Goal: Task Accomplishment & Management: Complete application form

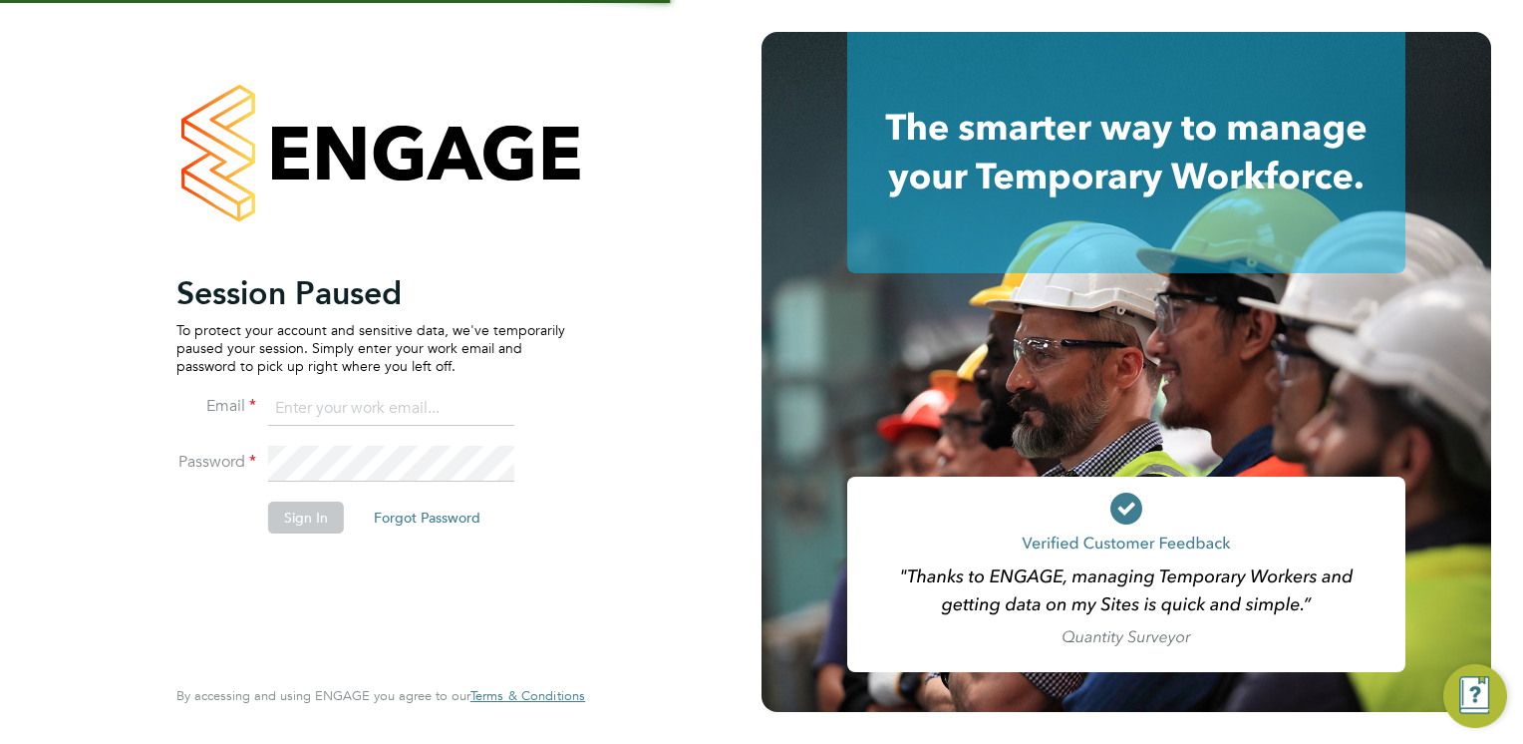
type input "Frank.Pocock@morganhunt.com"
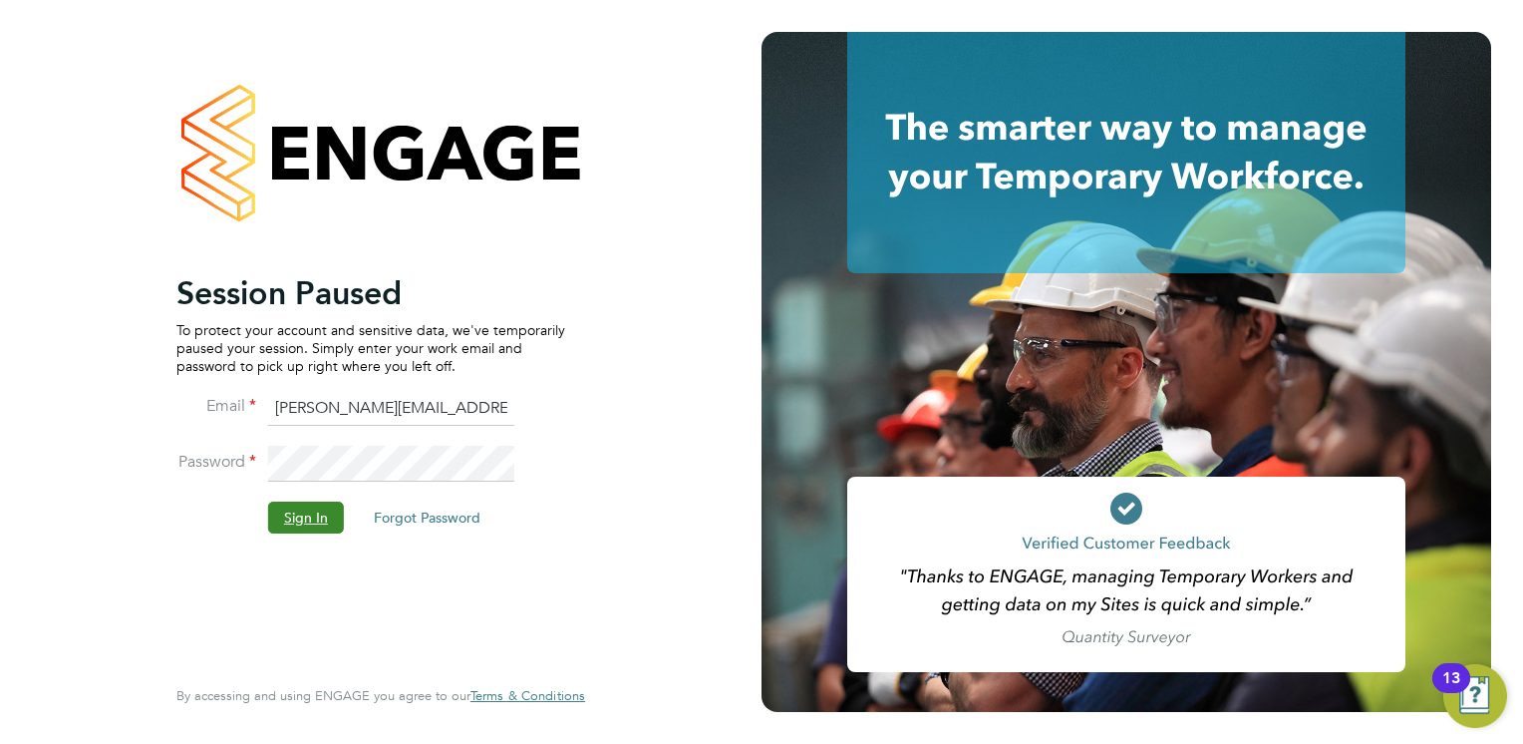
click at [315, 503] on button "Sign In" at bounding box center [306, 517] width 76 height 32
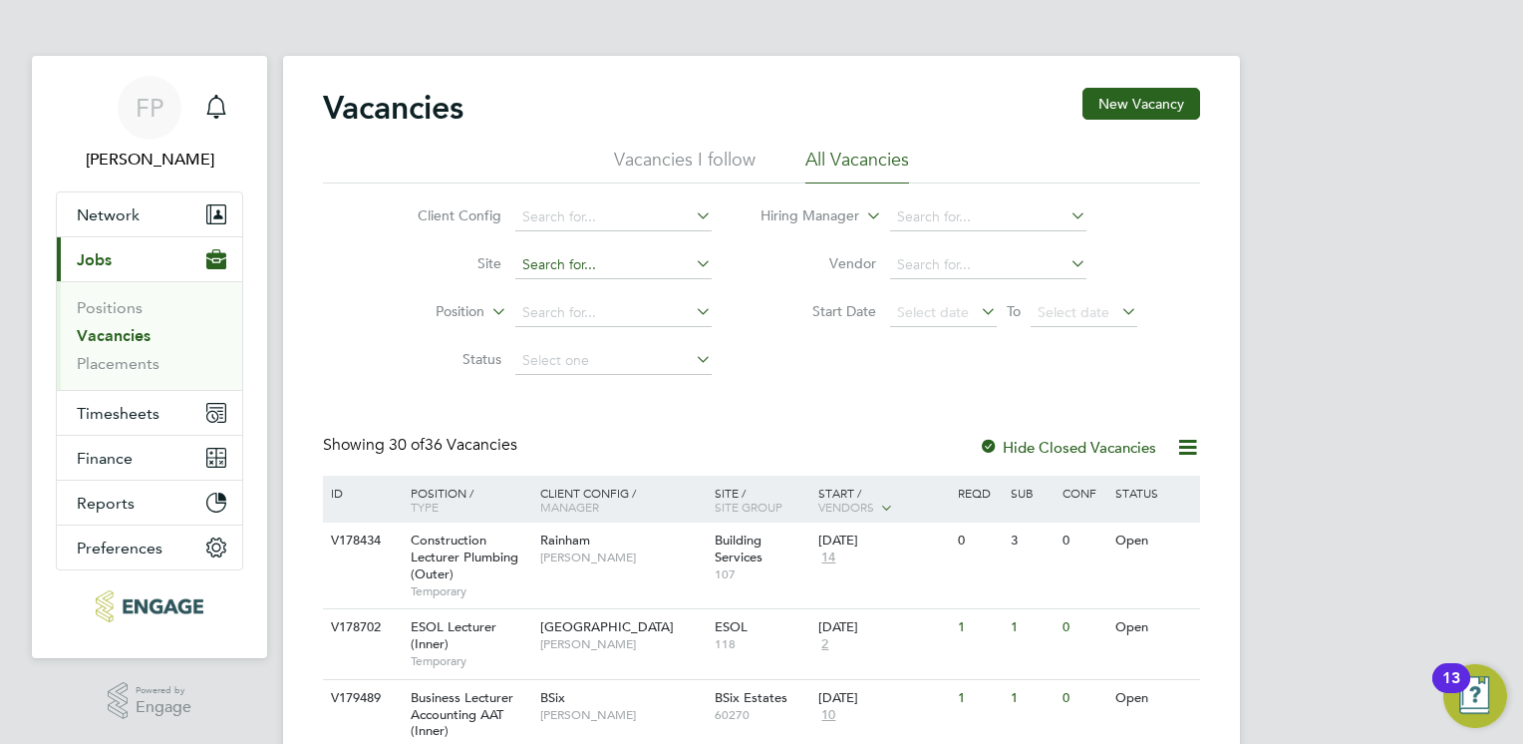
click at [576, 259] on input at bounding box center [613, 265] width 196 height 28
click at [570, 227] on input at bounding box center [613, 217] width 196 height 28
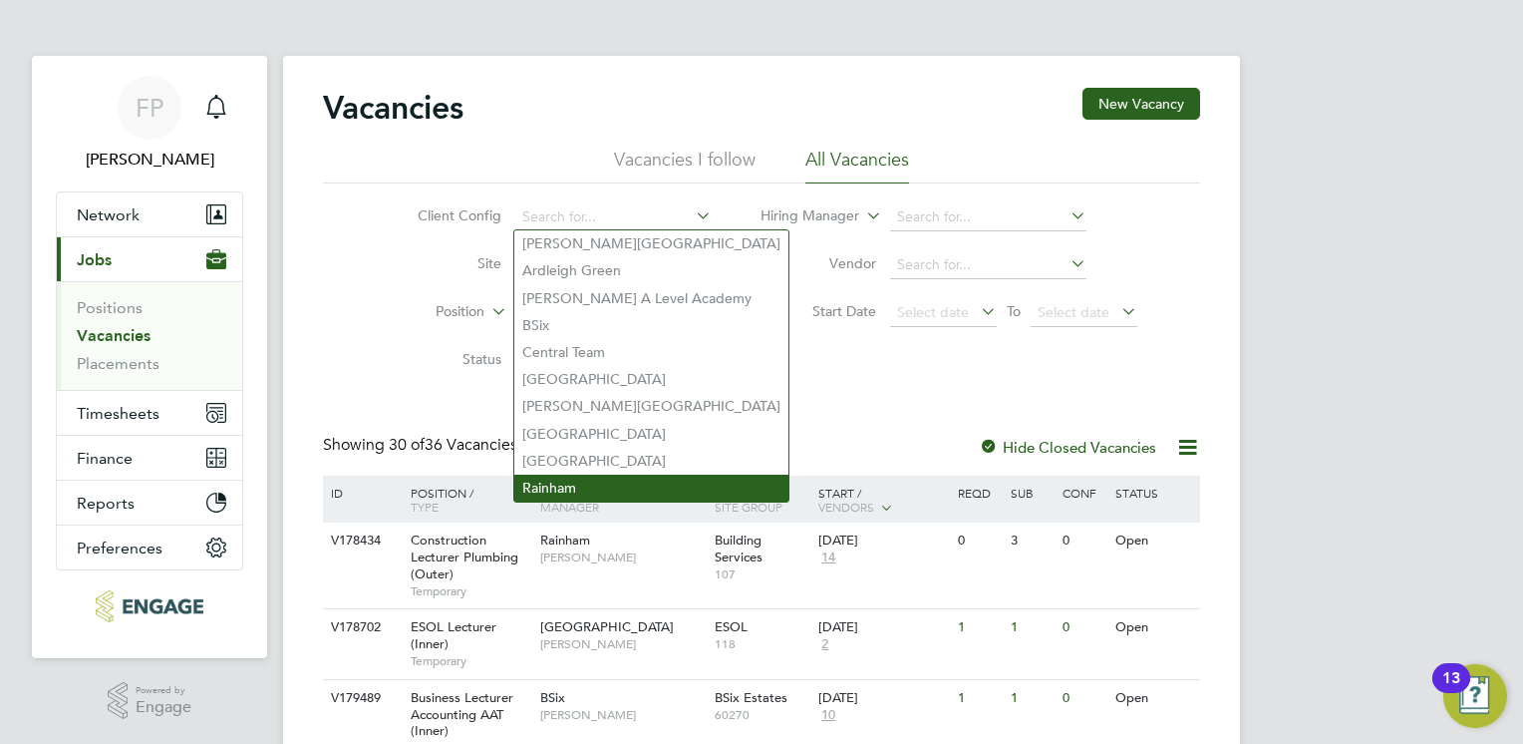
click at [574, 484] on li "Rainham" at bounding box center [651, 487] width 274 height 27
type input "Rainham"
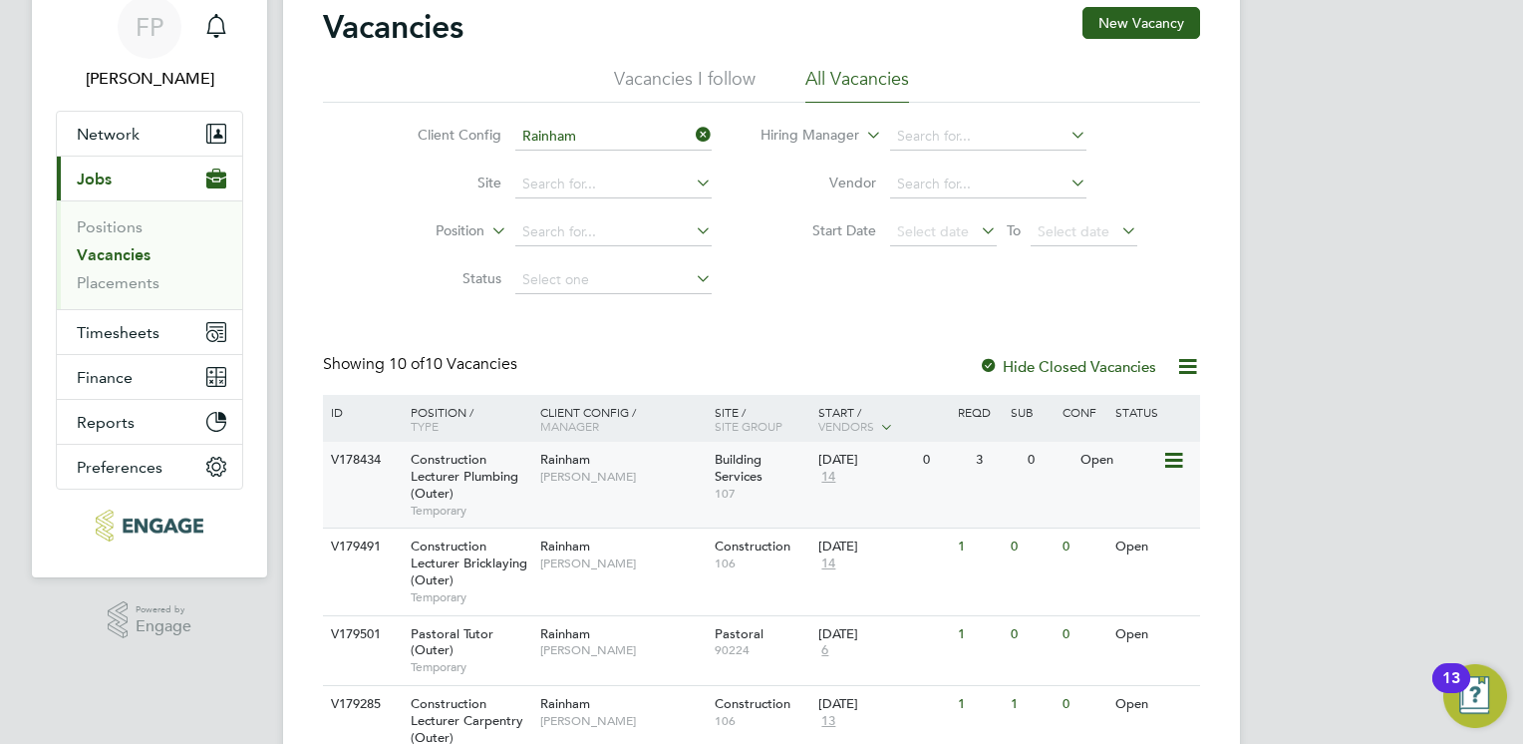
scroll to position [199, 0]
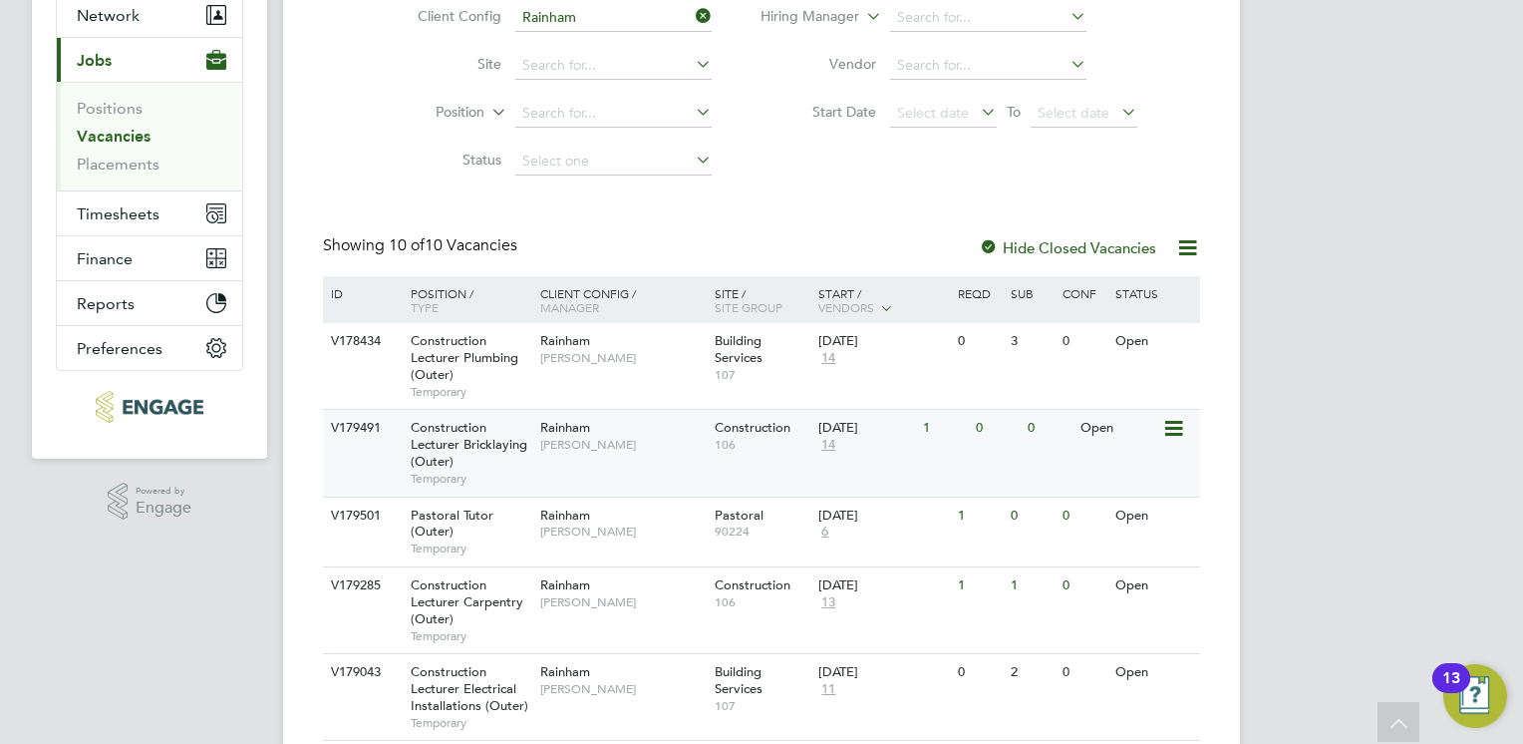
click at [456, 428] on span "Construction Lecturer Bricklaying (Outer)" at bounding box center [469, 444] width 117 height 51
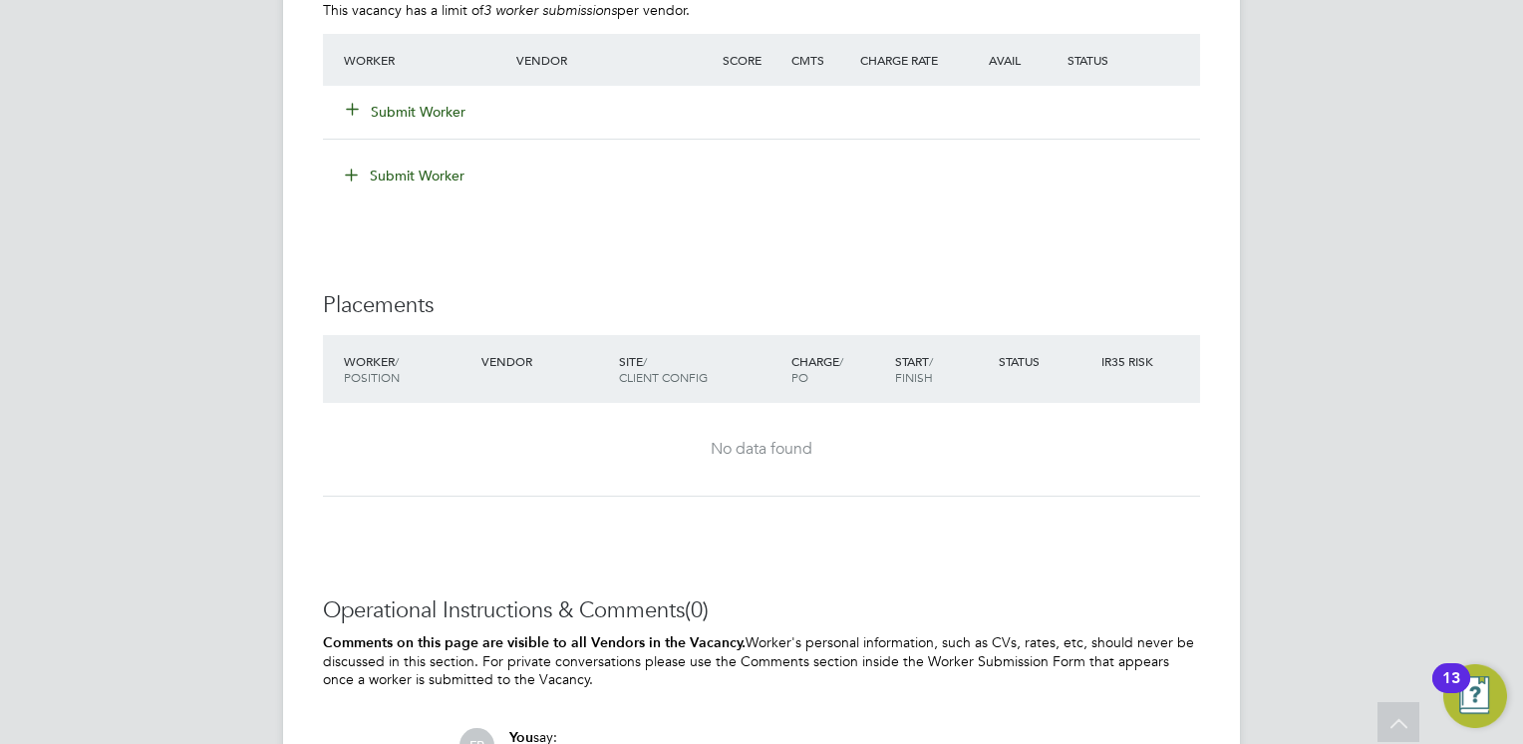
scroll to position [3477, 0]
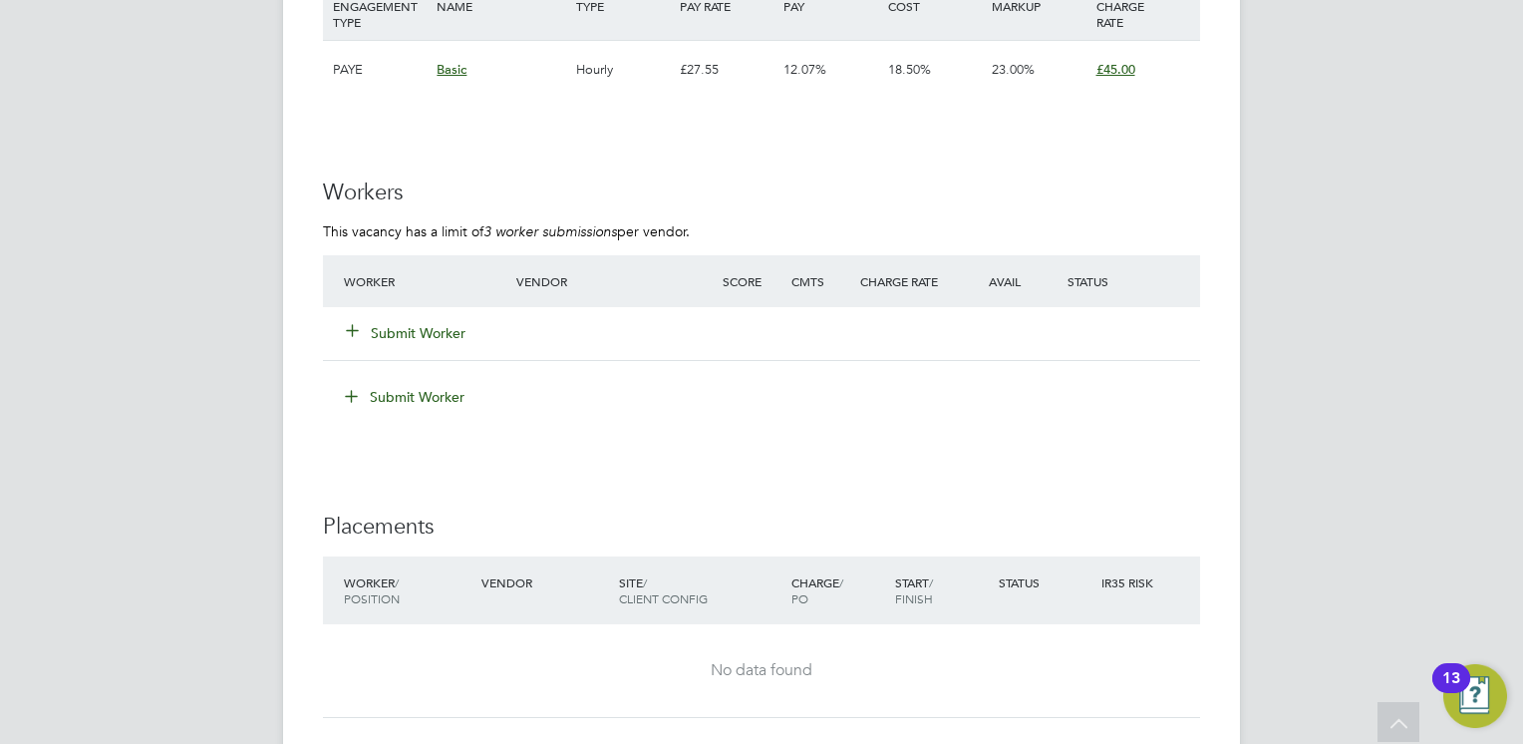
click at [431, 339] on button "Submit Worker" at bounding box center [407, 333] width 120 height 20
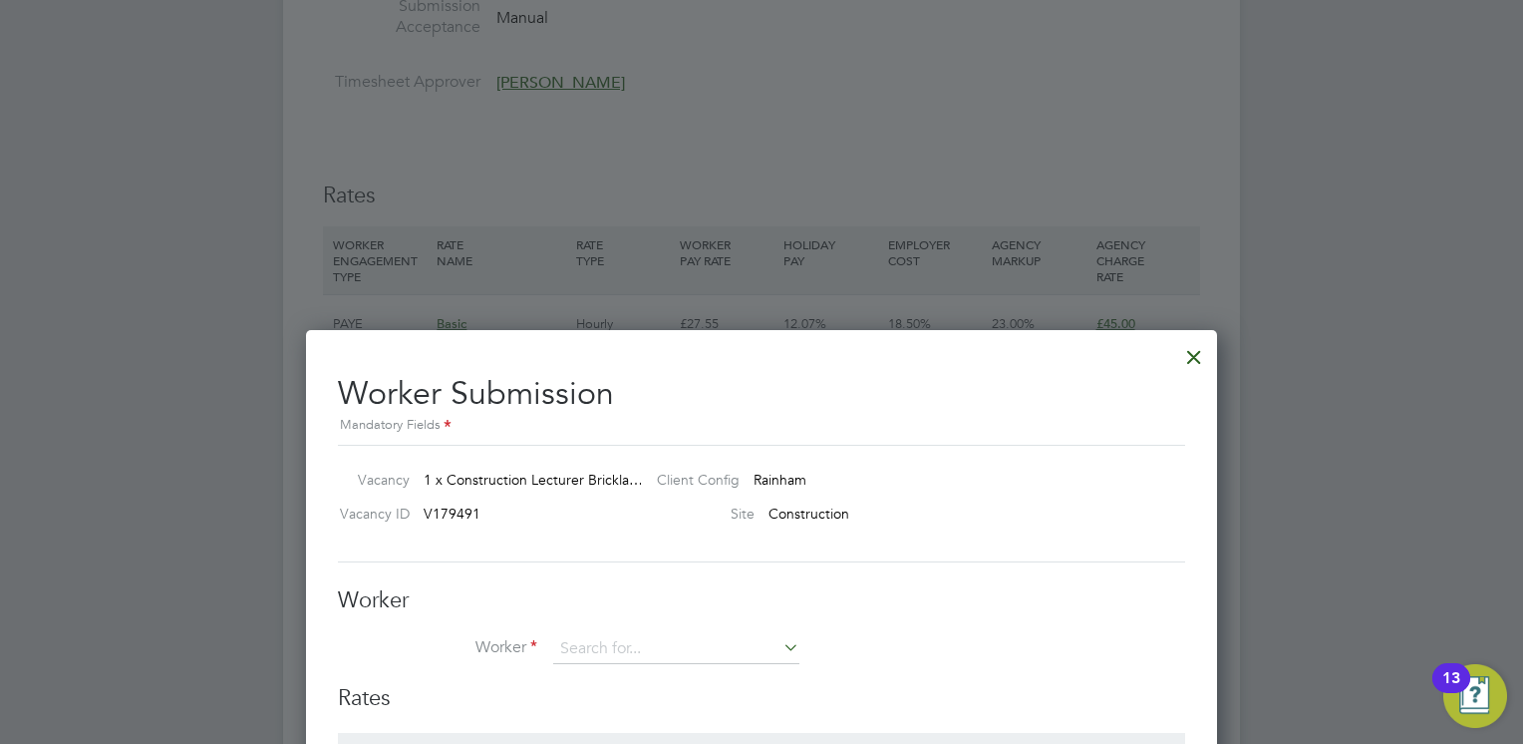
scroll to position [3417, 0]
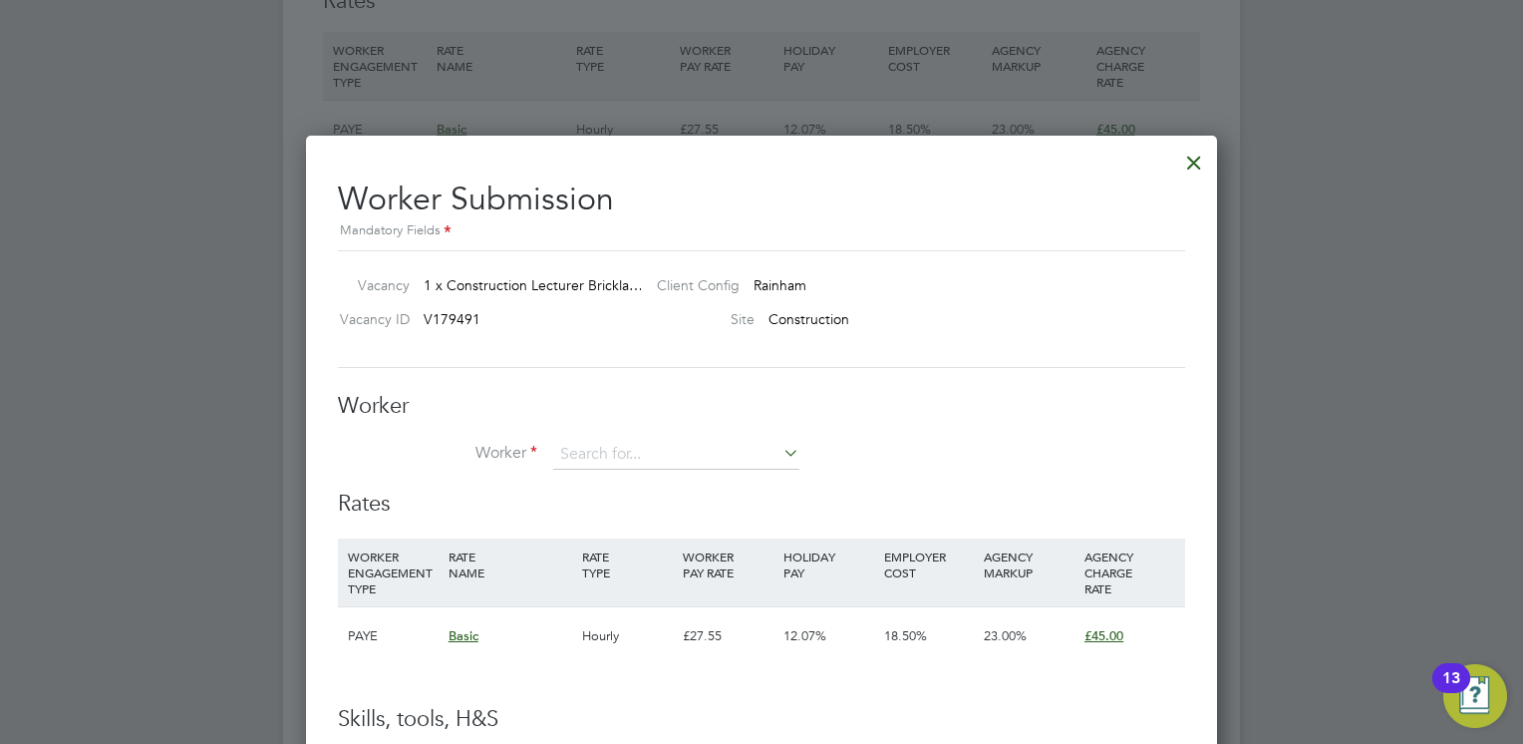
drag, startPoint x: 603, startPoint y: 457, endPoint x: 809, endPoint y: 338, distance: 238.0
click at [603, 457] on input at bounding box center [676, 455] width 246 height 30
type input "d"
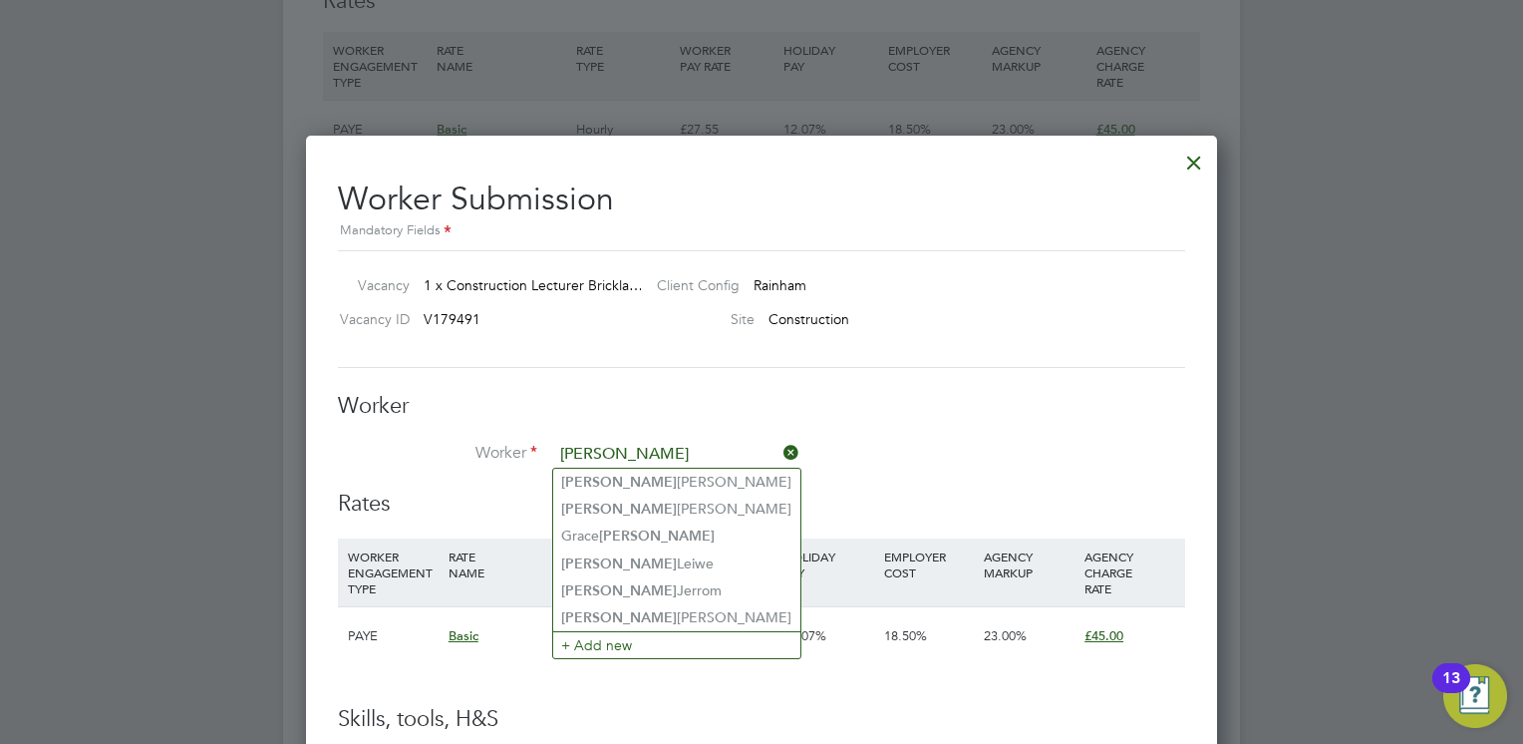
type input "David"
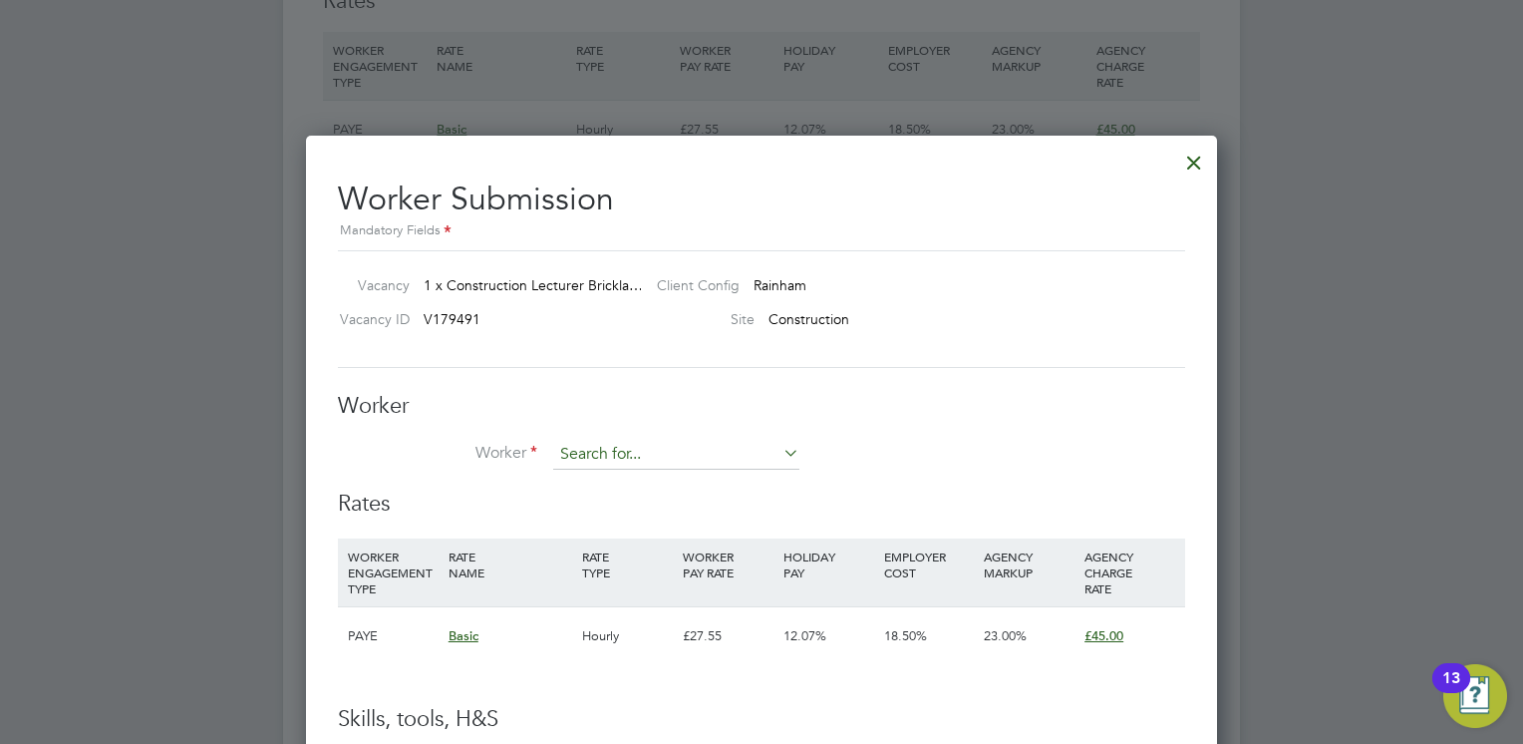
click at [671, 449] on input at bounding box center [676, 455] width 246 height 30
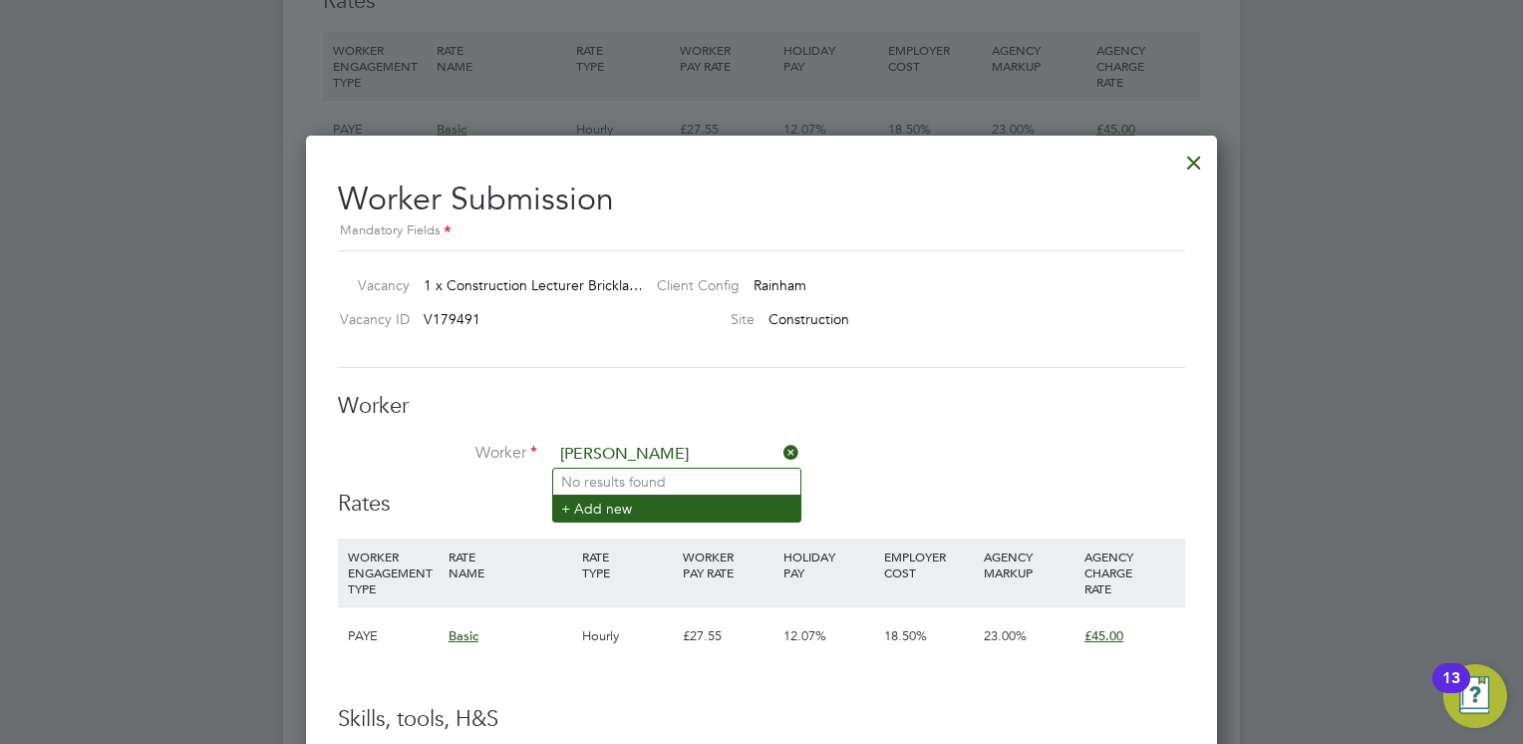
type input "david jones"
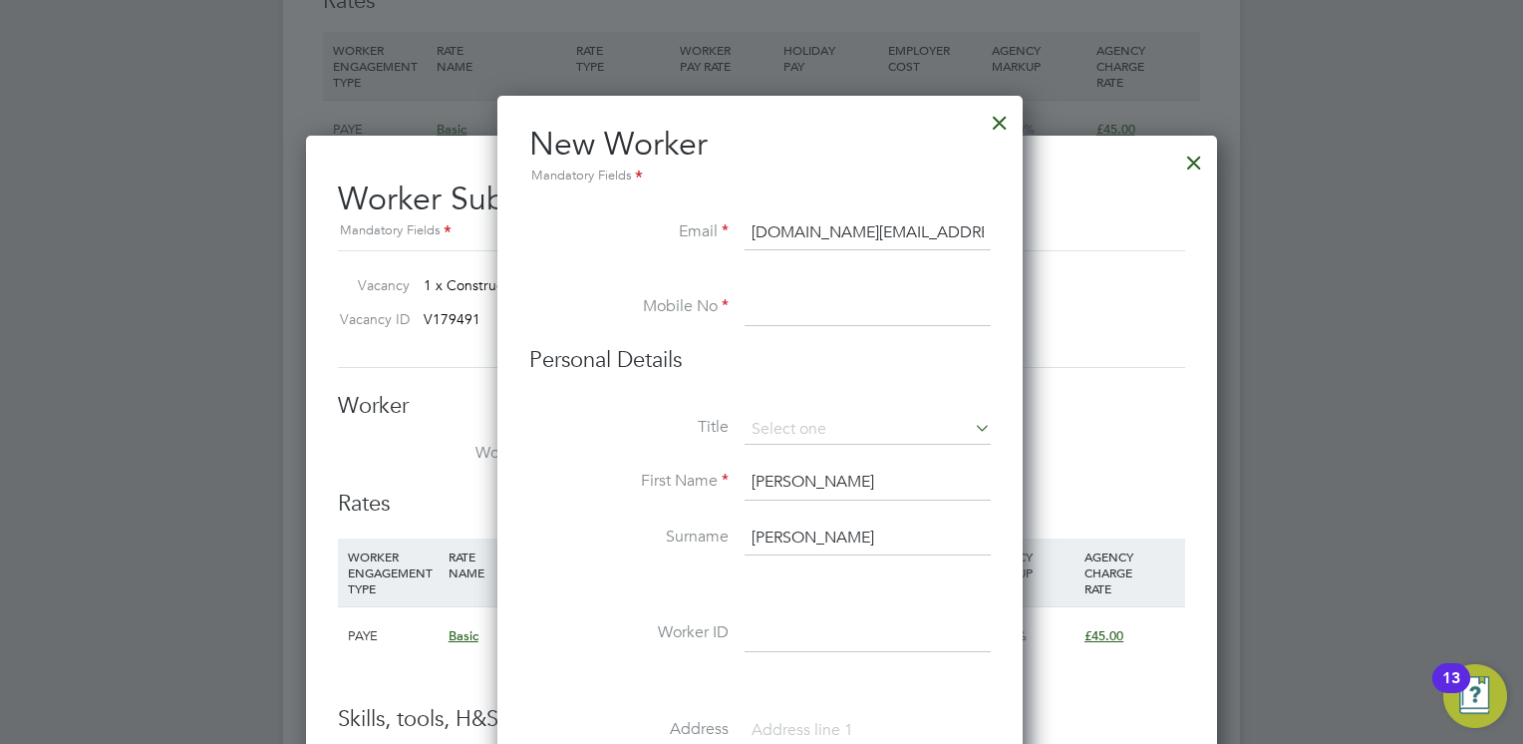
type input "blue2pink.dj@gmail.com"
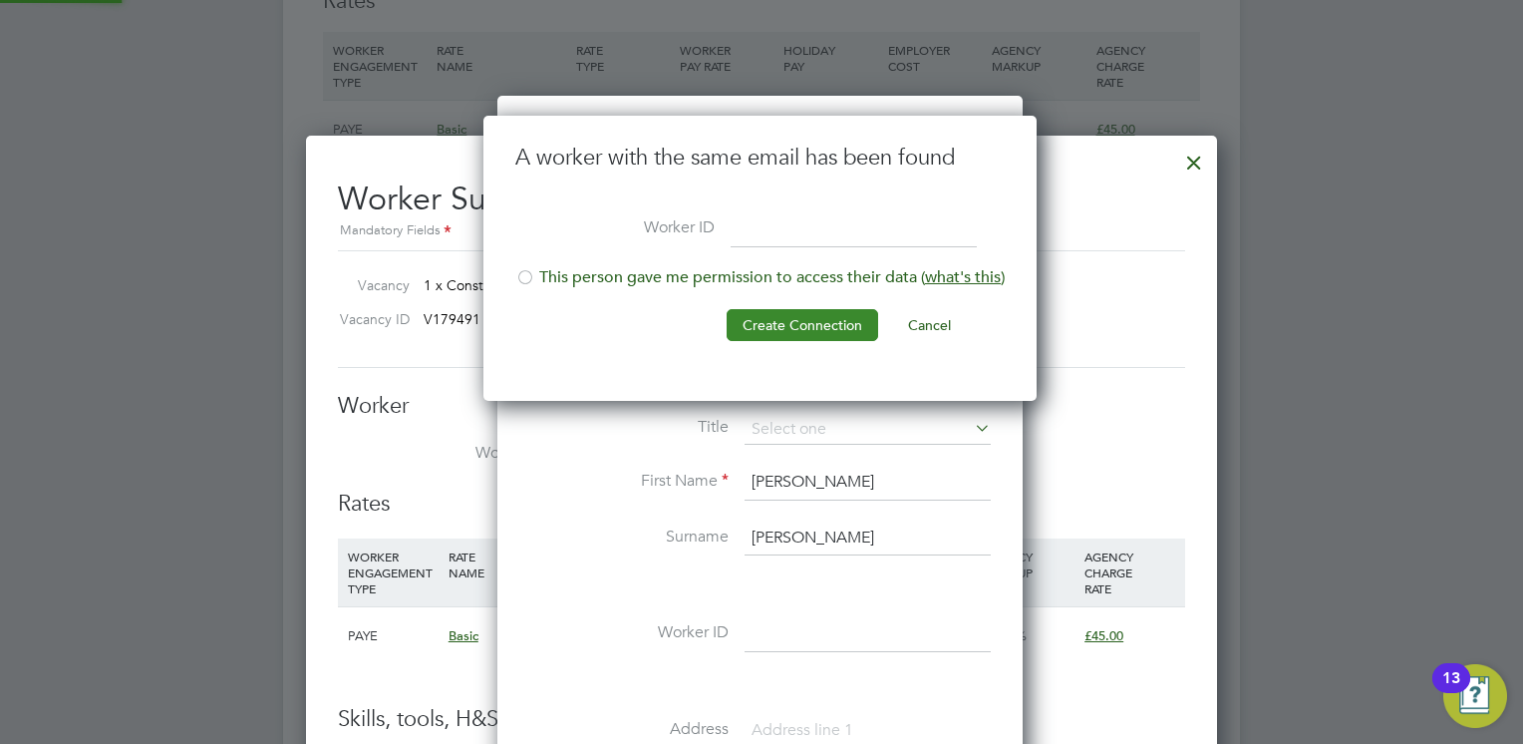
scroll to position [285, 555]
click at [602, 277] on li "This person gave me permission to access their data ( what's this )" at bounding box center [759, 287] width 489 height 41
click at [821, 325] on button "Create Connection" at bounding box center [803, 325] width 152 height 32
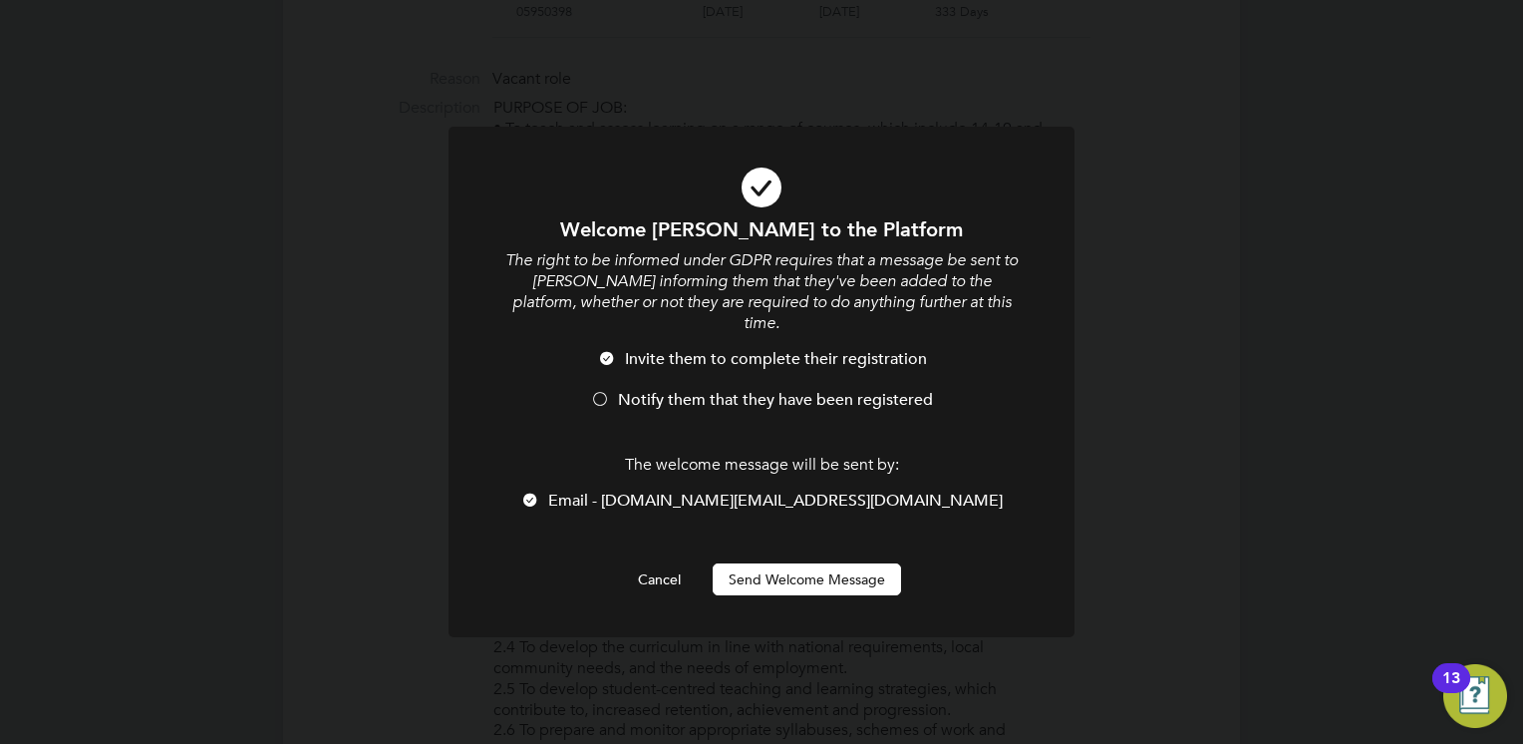
scroll to position [0, 0]
click at [817, 563] on button "Send Welcome Message" at bounding box center [807, 579] width 188 height 32
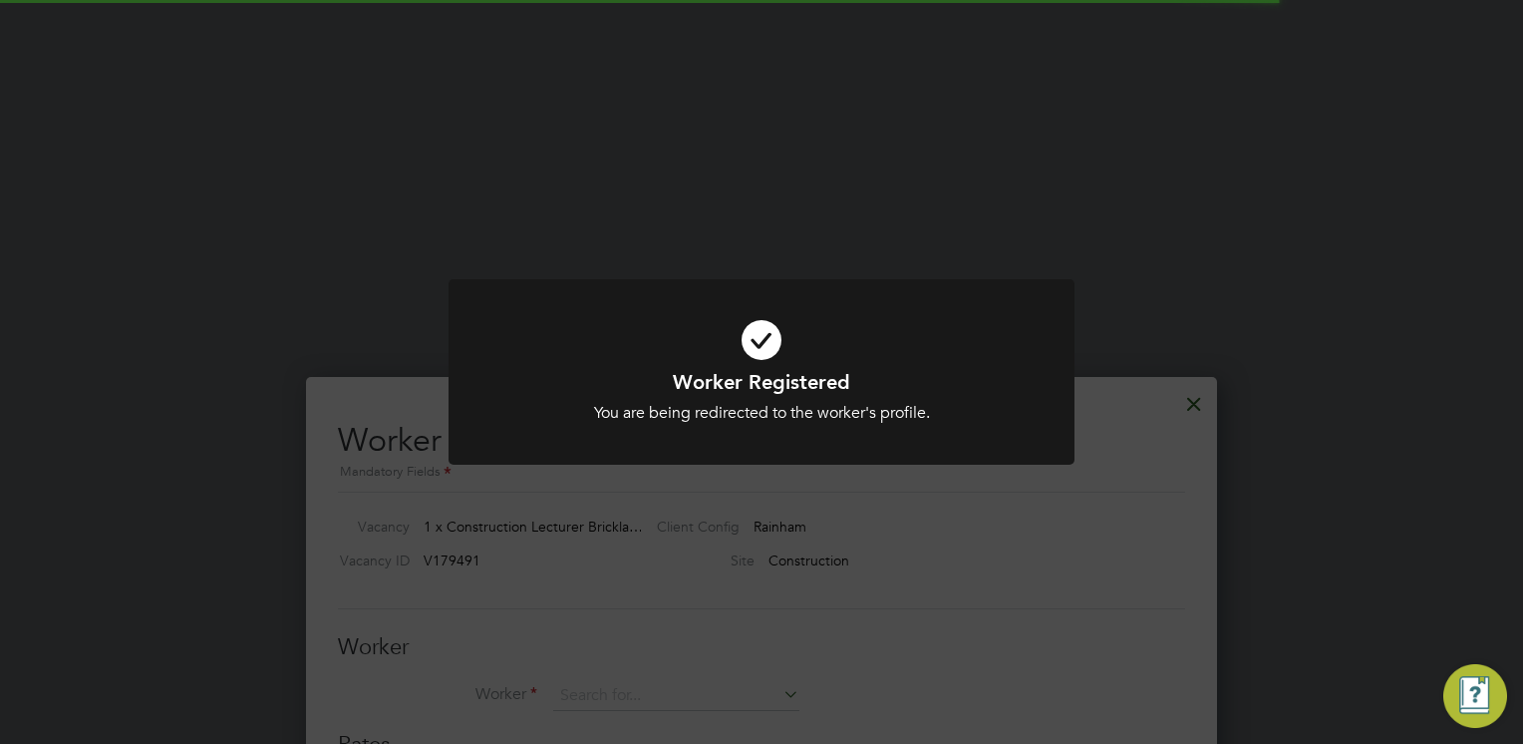
scroll to position [3417, 0]
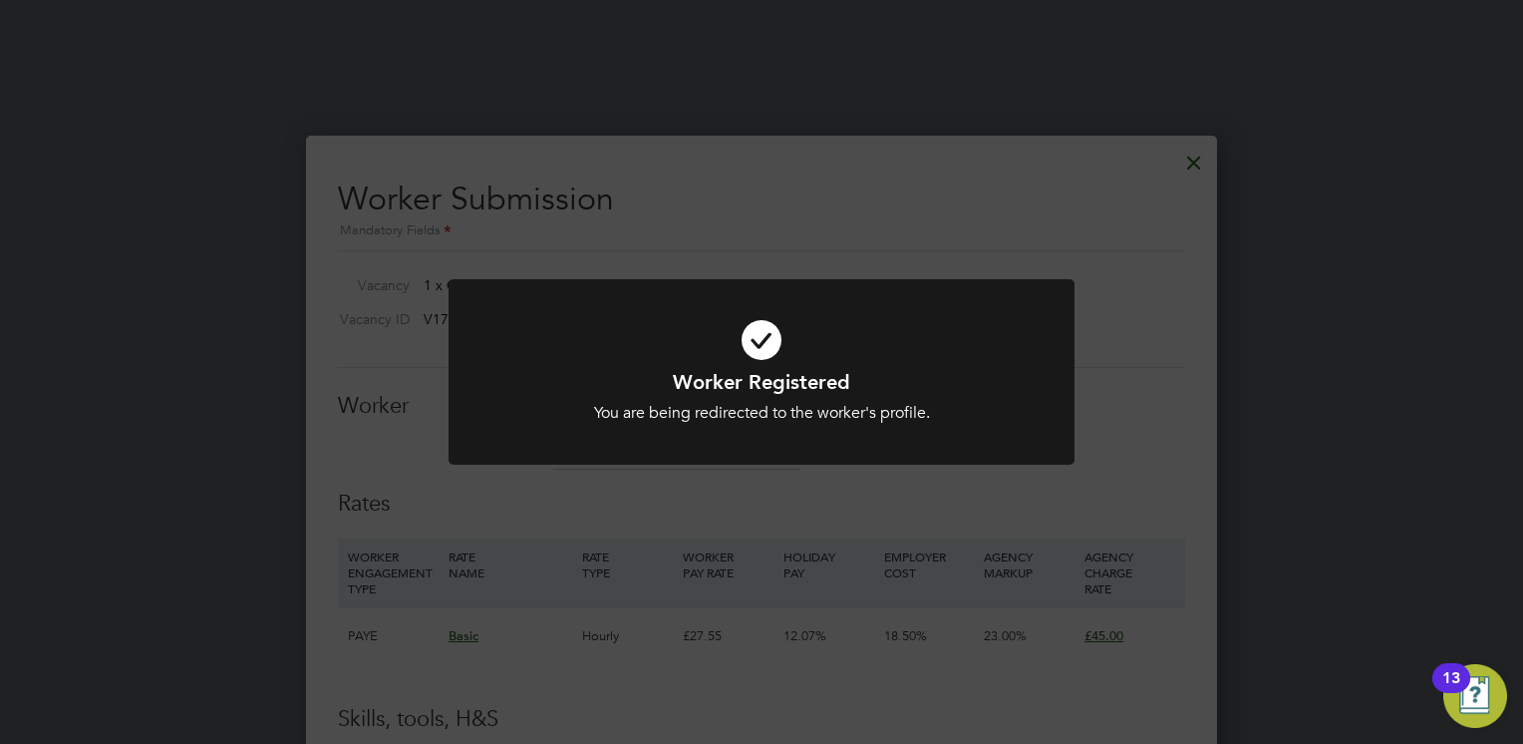
click at [806, 385] on h1 "Worker Registered" at bounding box center [761, 382] width 518 height 26
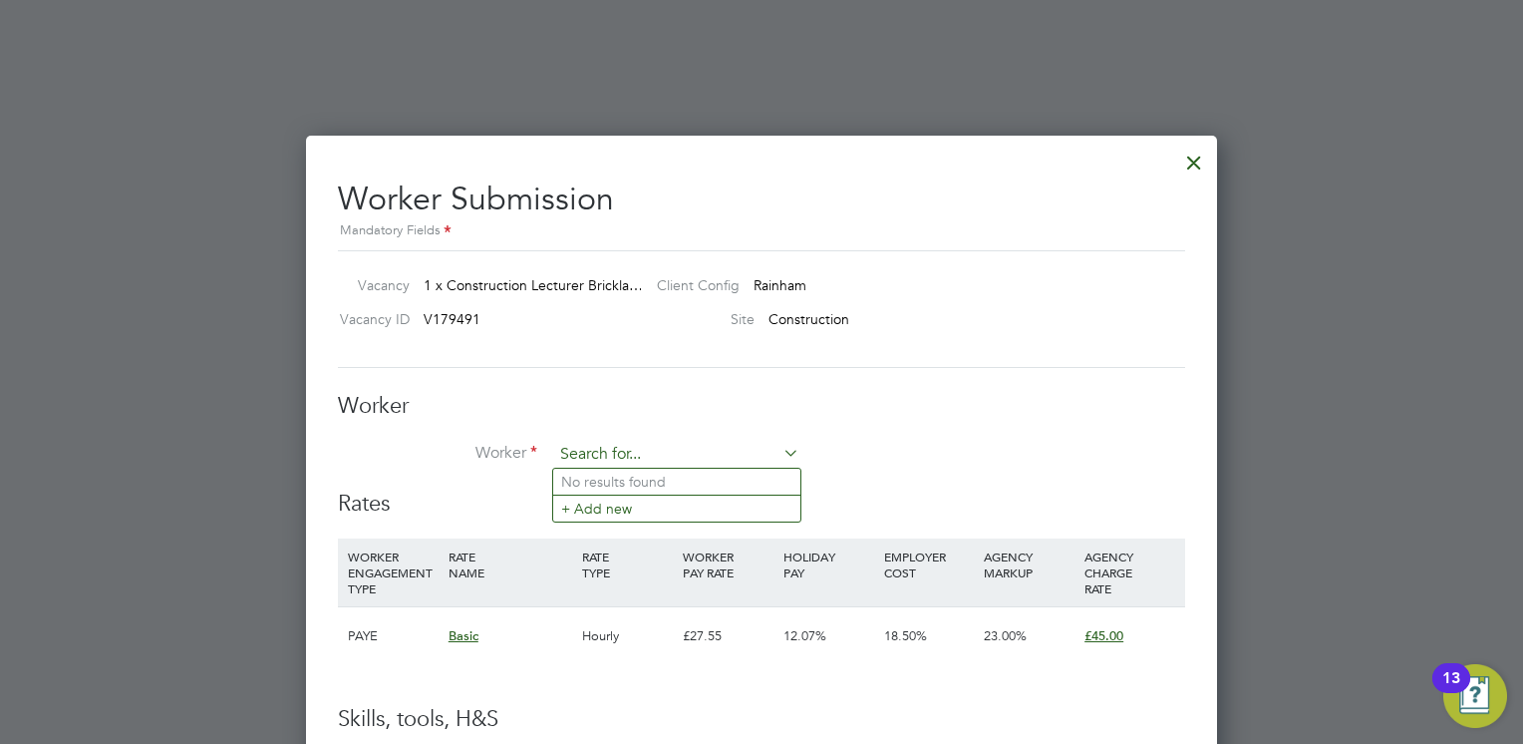
click at [732, 456] on input at bounding box center [676, 455] width 246 height 30
click at [717, 477] on li "David Jon es" at bounding box center [685, 482] width 265 height 27
type input "David Jones"
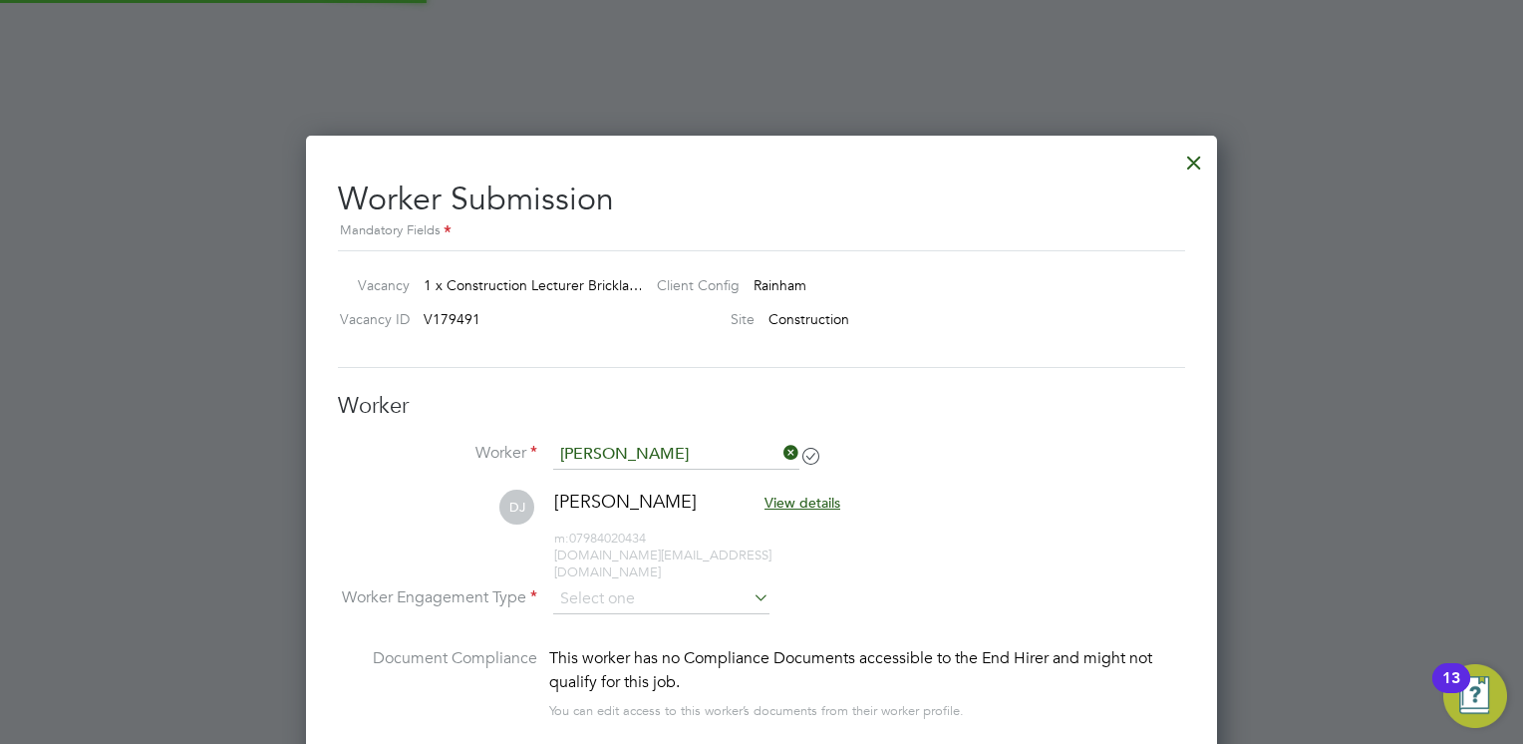
scroll to position [1650, 912]
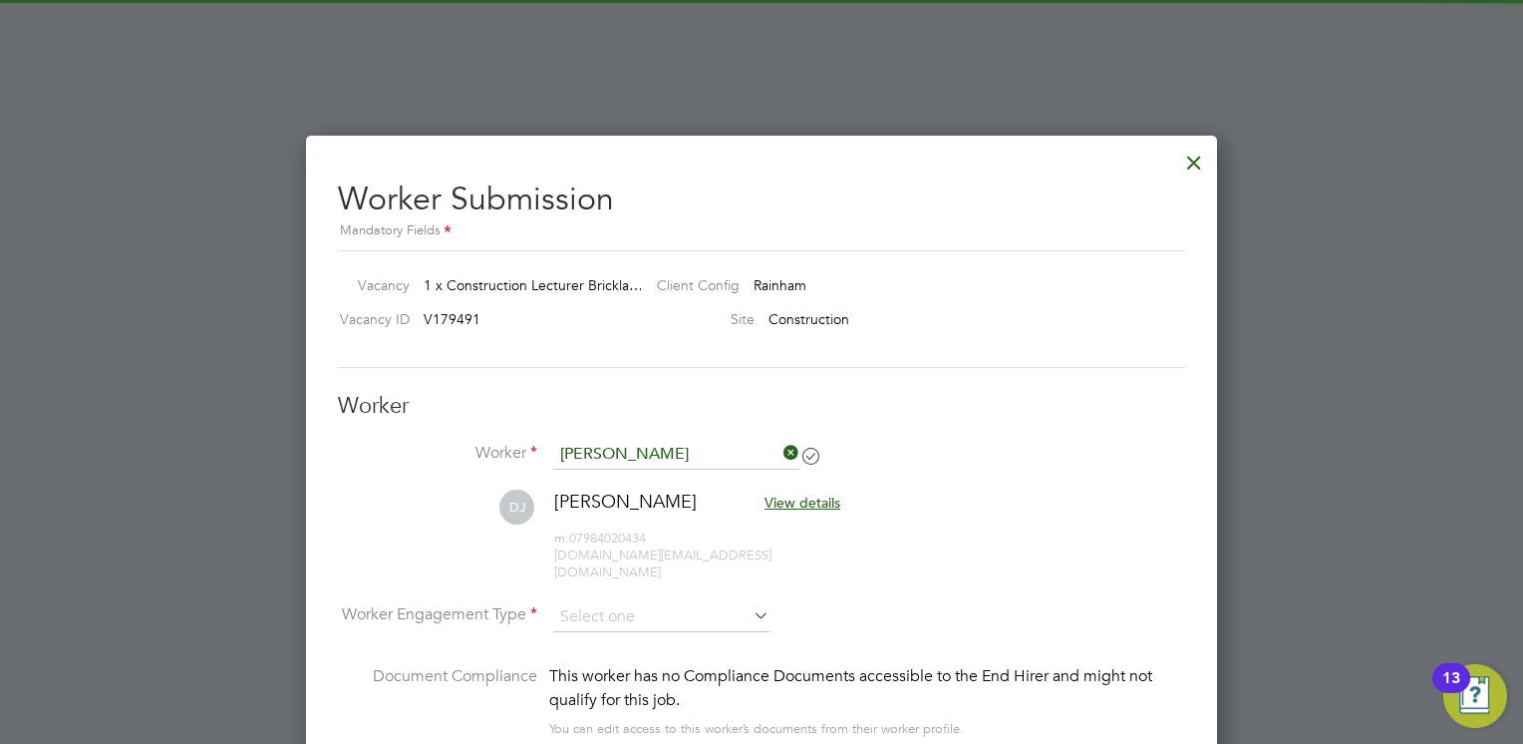
click at [965, 473] on li "Worker David Jones" at bounding box center [761, 465] width 847 height 50
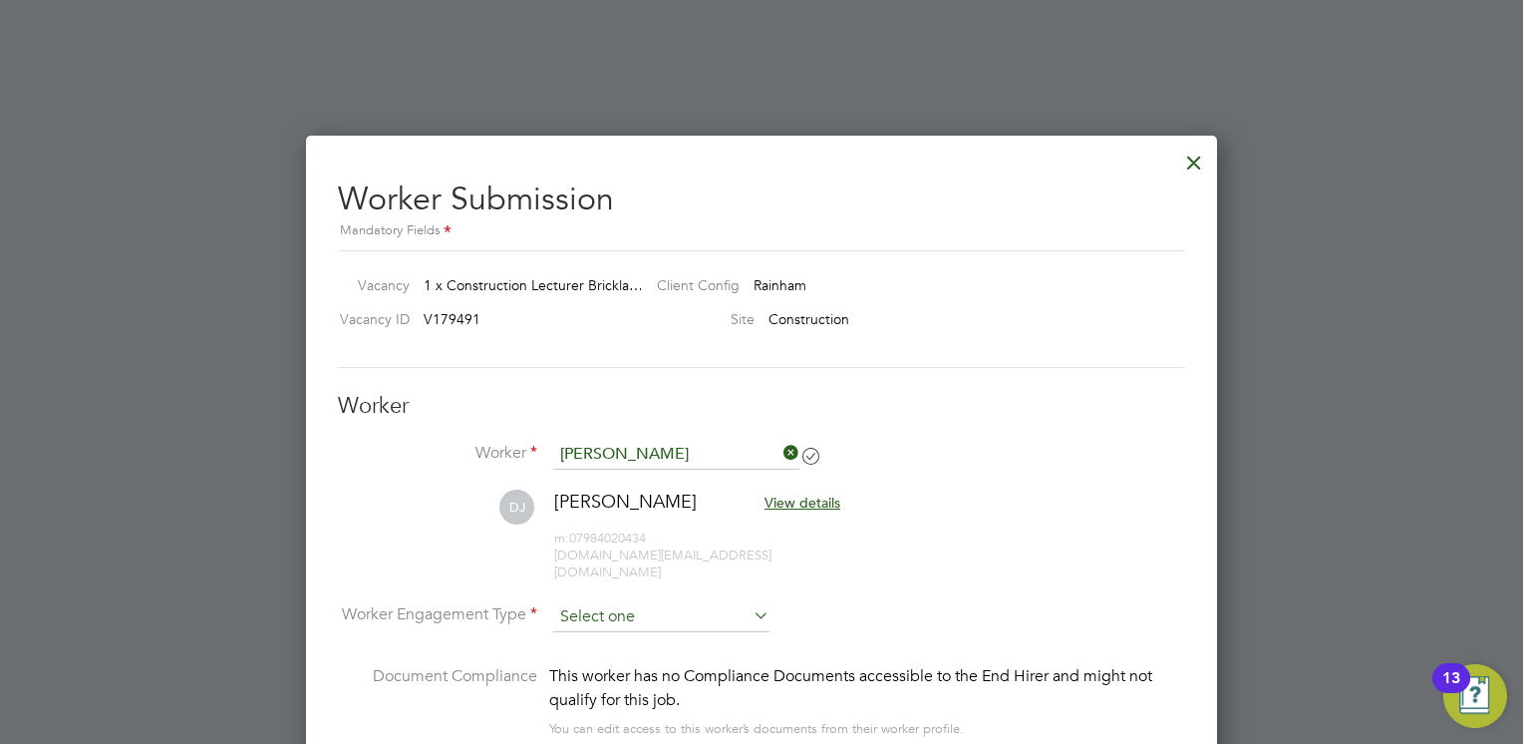
click at [710, 602] on input at bounding box center [661, 617] width 216 height 30
click at [693, 656] on li "PAYE" at bounding box center [661, 651] width 217 height 26
type input "PAYE"
click at [1011, 473] on li "Worker David Jones" at bounding box center [761, 465] width 847 height 50
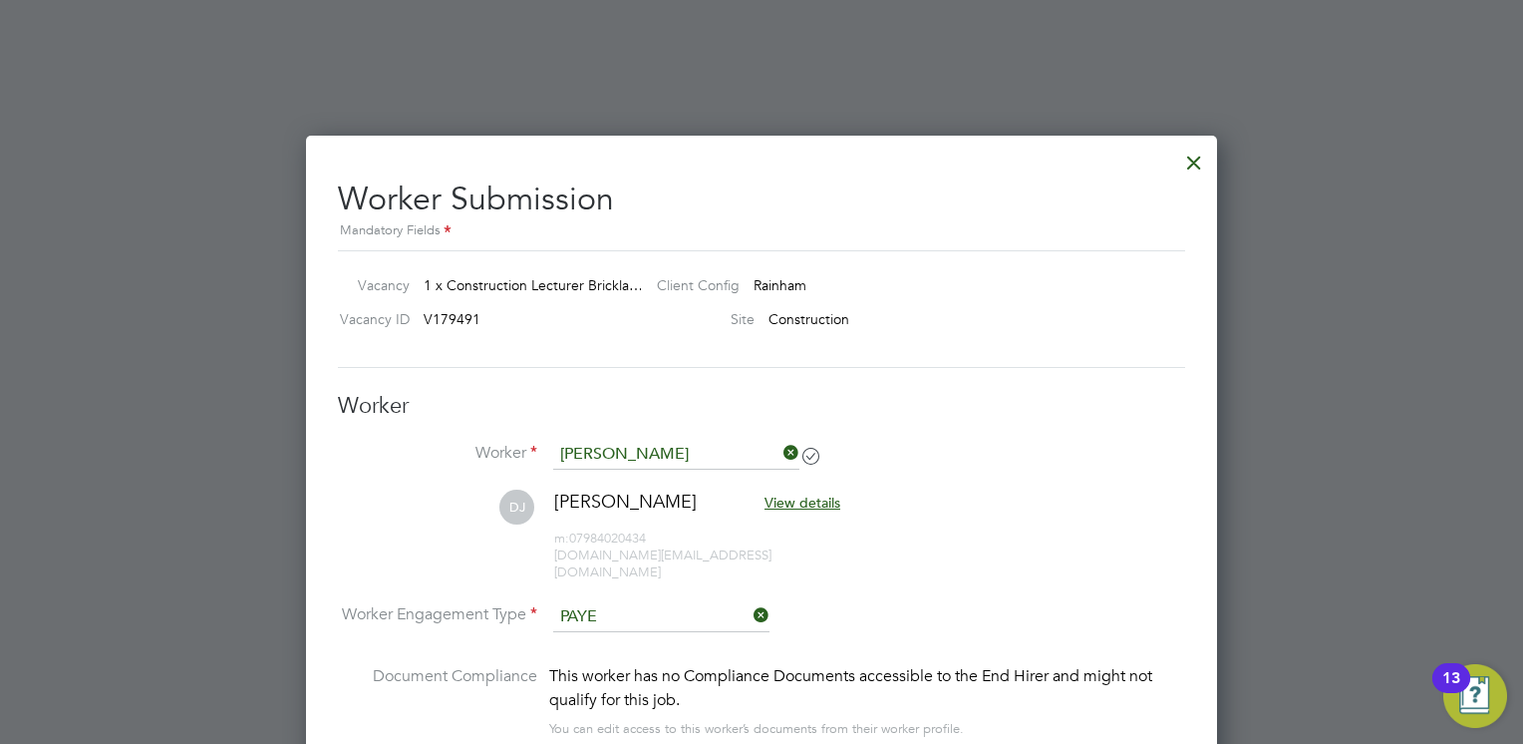
click at [1068, 462] on li "Worker David Jones" at bounding box center [761, 465] width 847 height 50
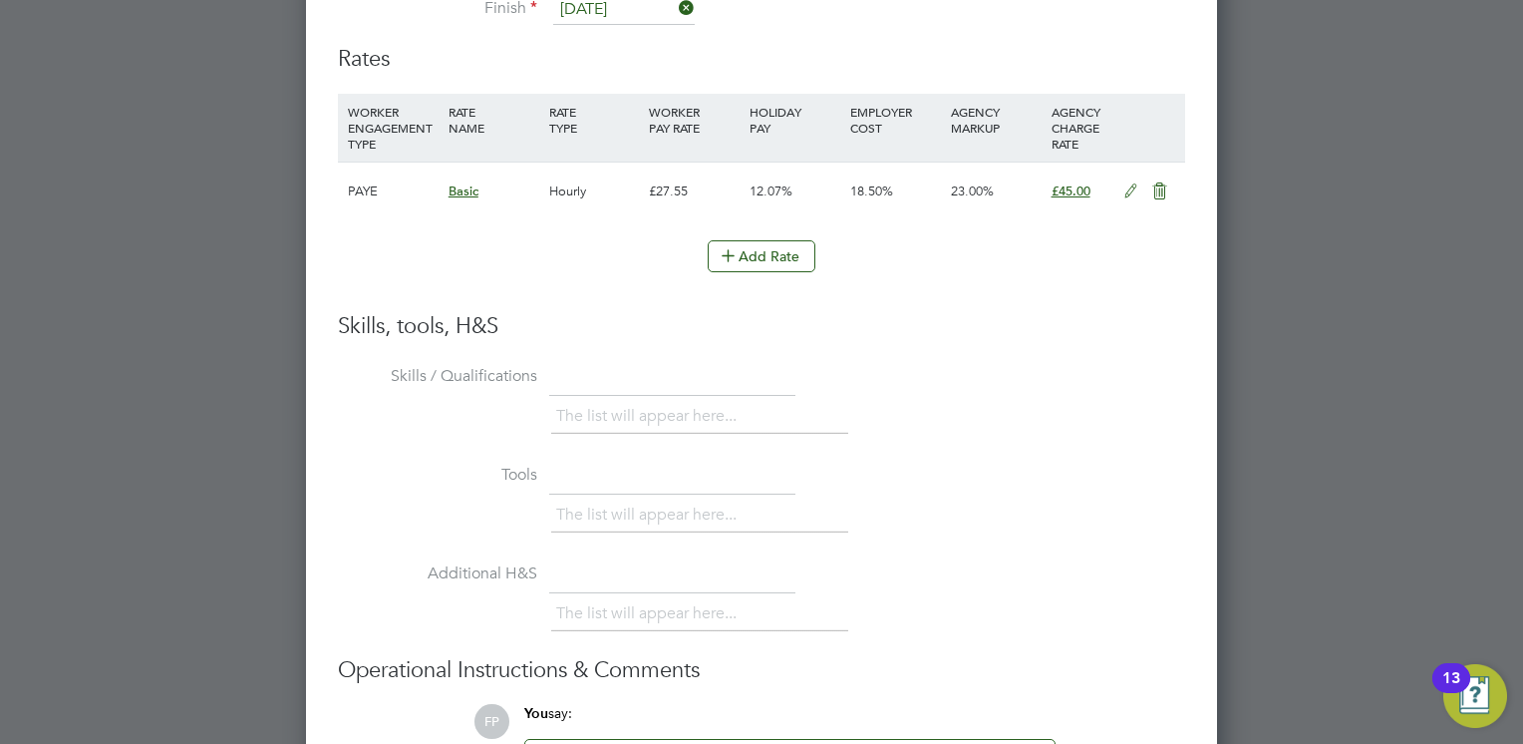
scroll to position [4510, 0]
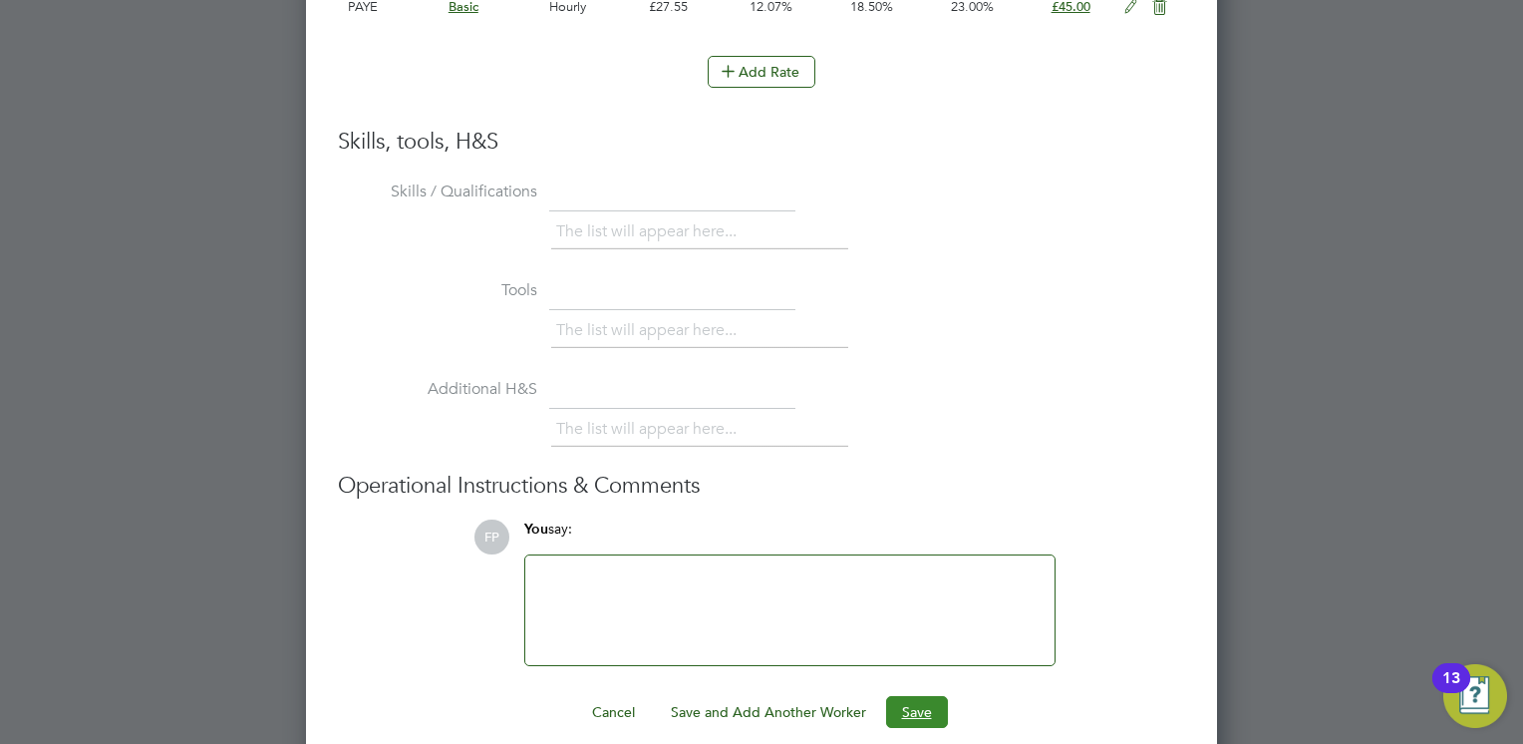
click at [917, 696] on button "Save" at bounding box center [917, 712] width 62 height 32
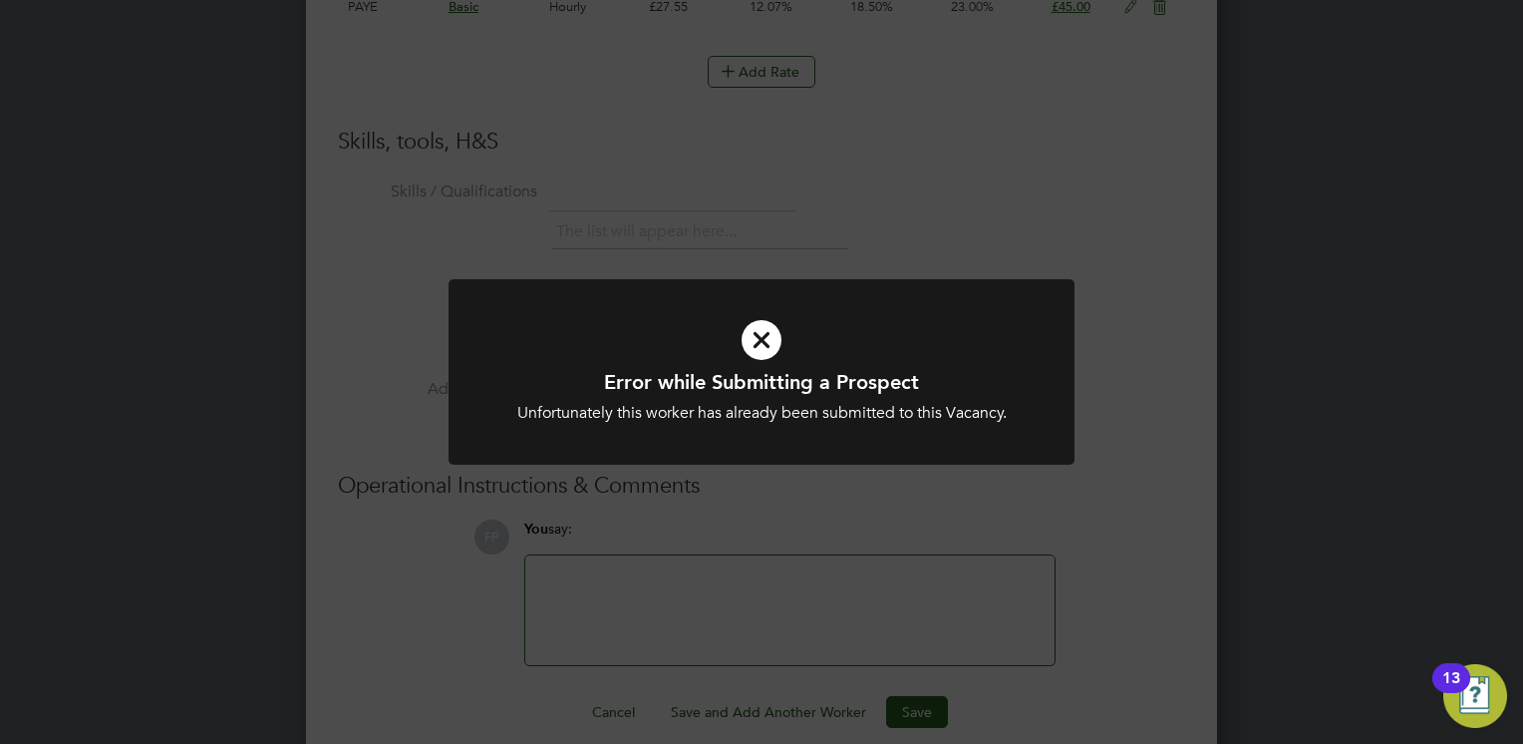
click at [929, 339] on icon at bounding box center [761, 340] width 518 height 78
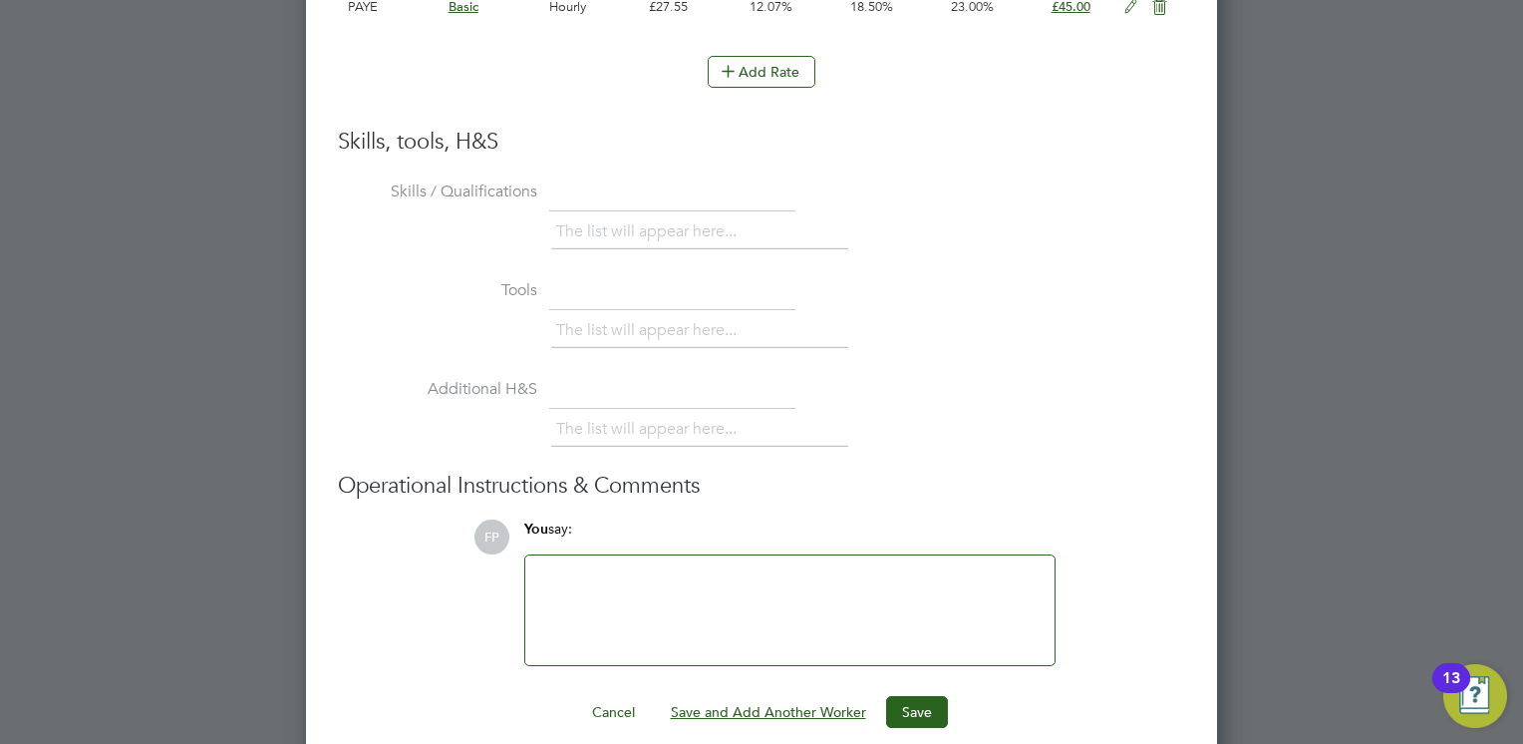
click at [770, 700] on button "Save and Add Another Worker" at bounding box center [768, 712] width 227 height 32
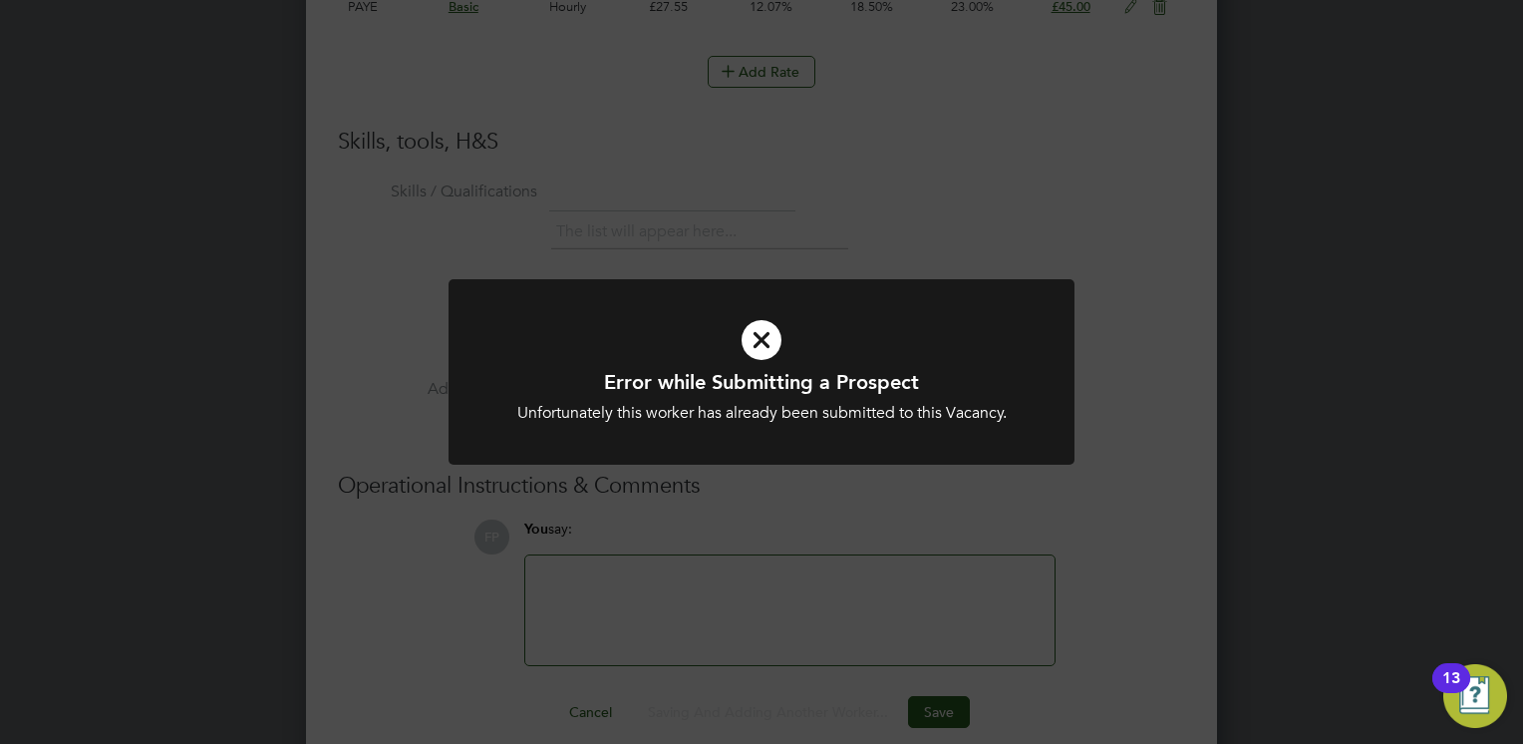
click at [863, 381] on h1 "Error while Submitting a Prospect" at bounding box center [761, 382] width 518 height 26
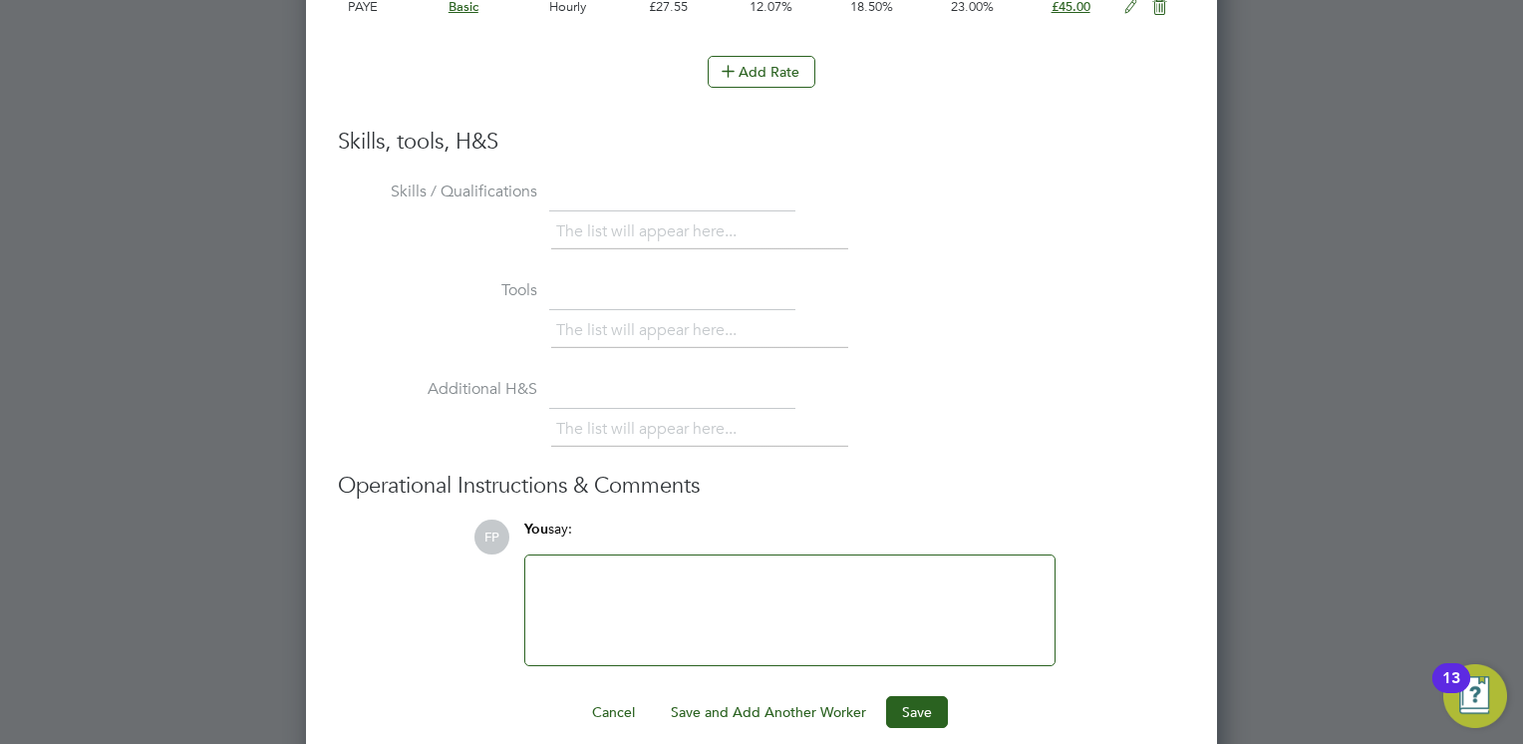
click at [863, 381] on li "Additional H&S The list will appear here..." at bounding box center [761, 422] width 847 height 99
click at [941, 474] on h3 "Operational Instructions & Comments" at bounding box center [761, 486] width 847 height 29
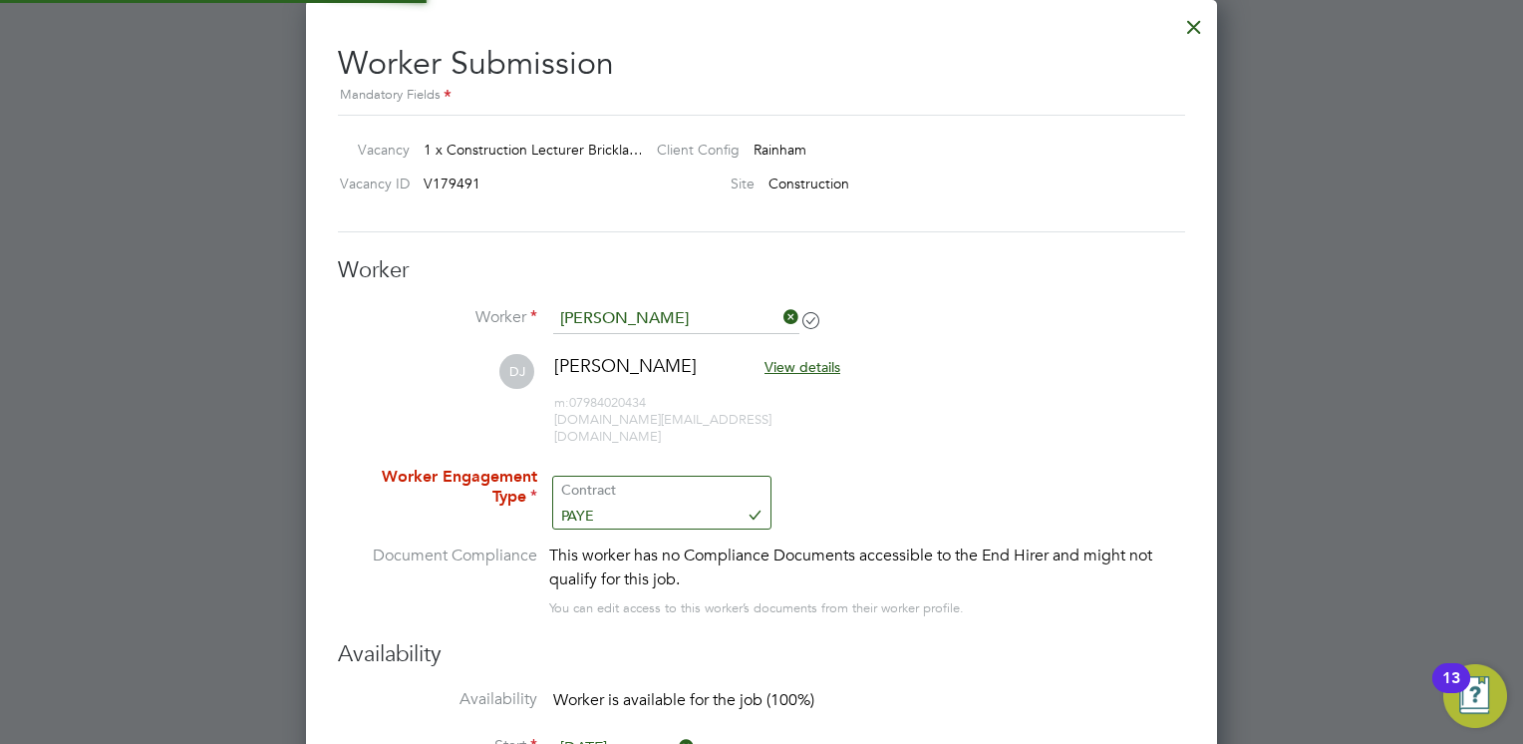
scroll to position [59, 136]
click at [684, 473] on input at bounding box center [661, 488] width 216 height 30
click at [656, 477] on input at bounding box center [661, 488] width 216 height 30
click at [656, 506] on li "Contract" at bounding box center [661, 497] width 217 height 26
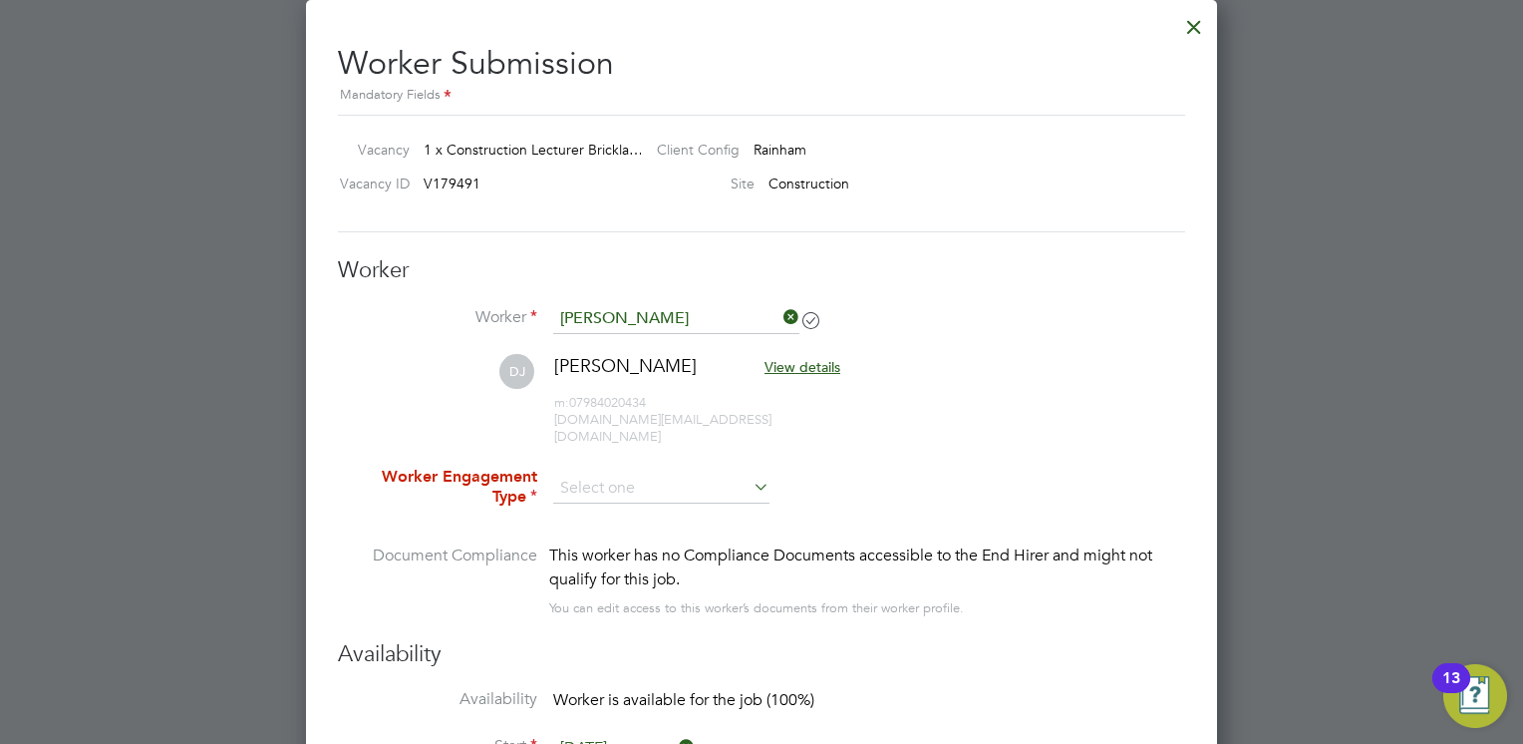
type input "Contract"
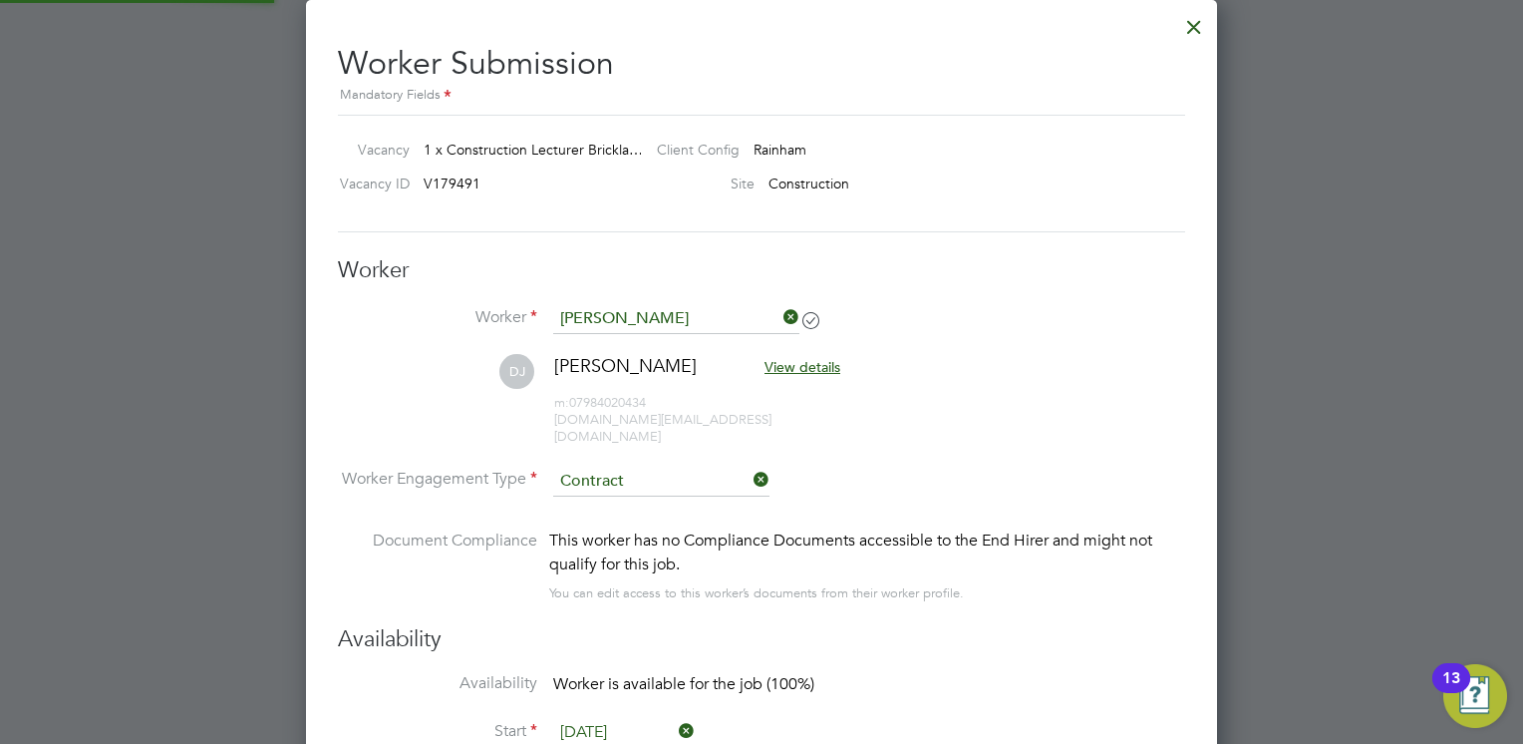
scroll to position [10, 9]
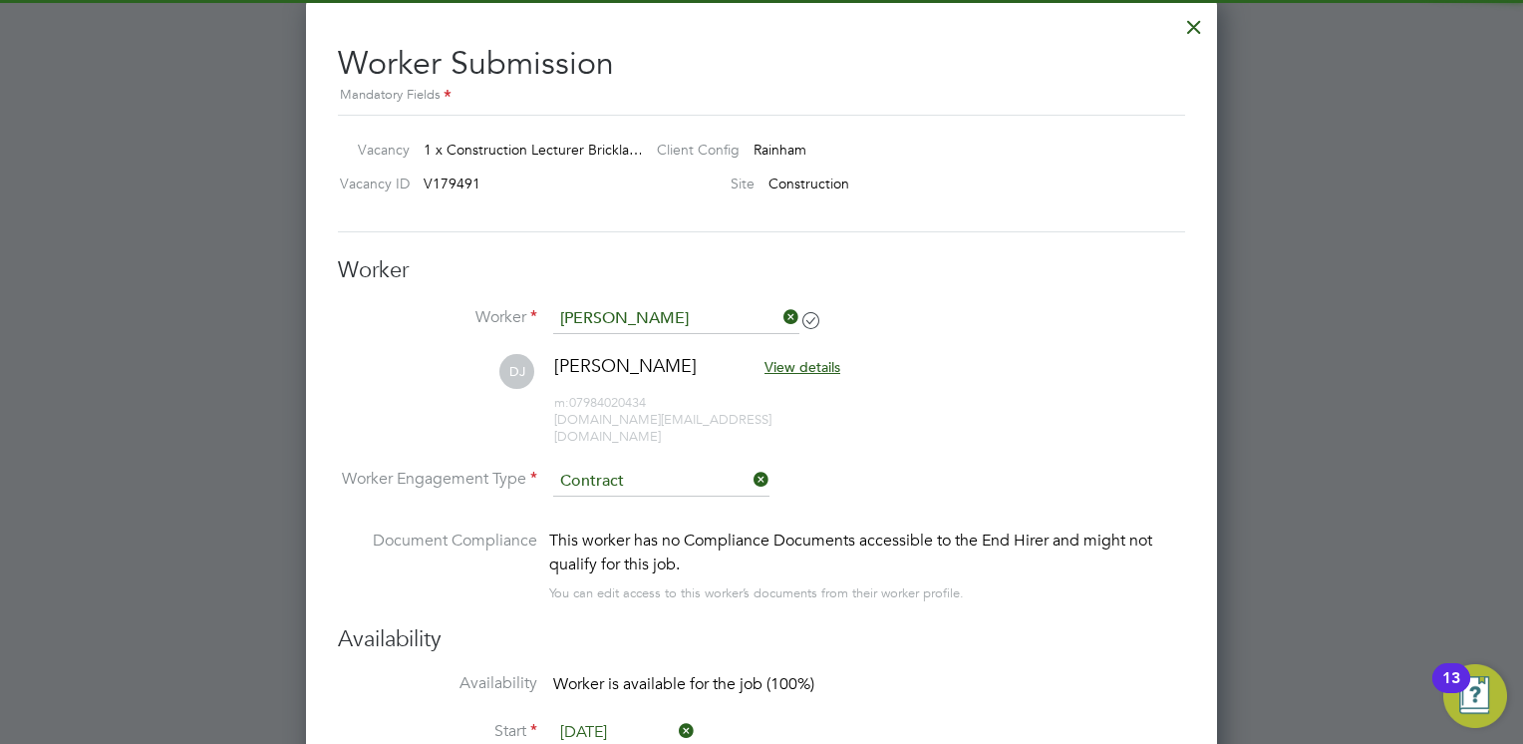
click at [849, 417] on li "DJ David Jones View details m: 07984020434 blue2pink.dj@gmail.com" at bounding box center [761, 410] width 847 height 112
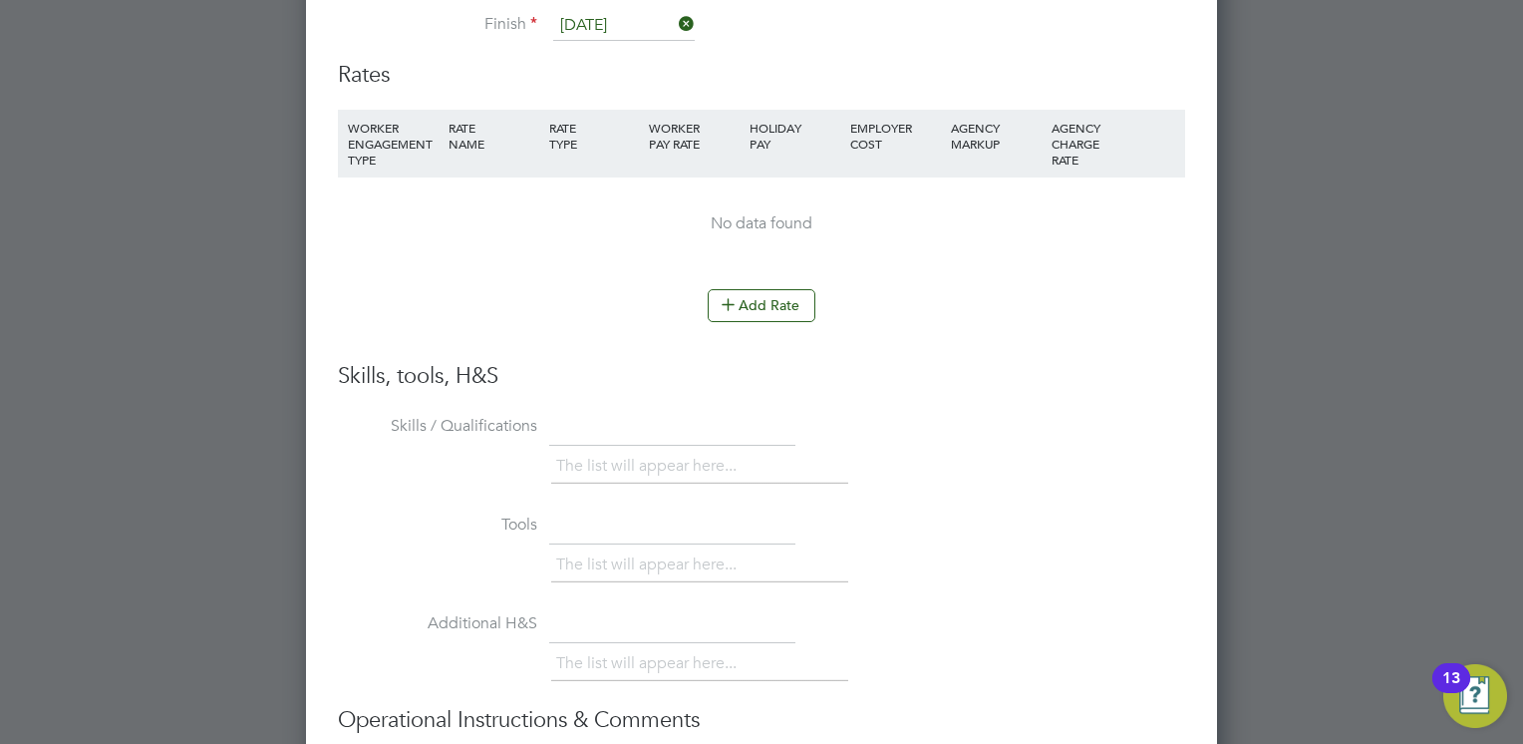
scroll to position [4544, 0]
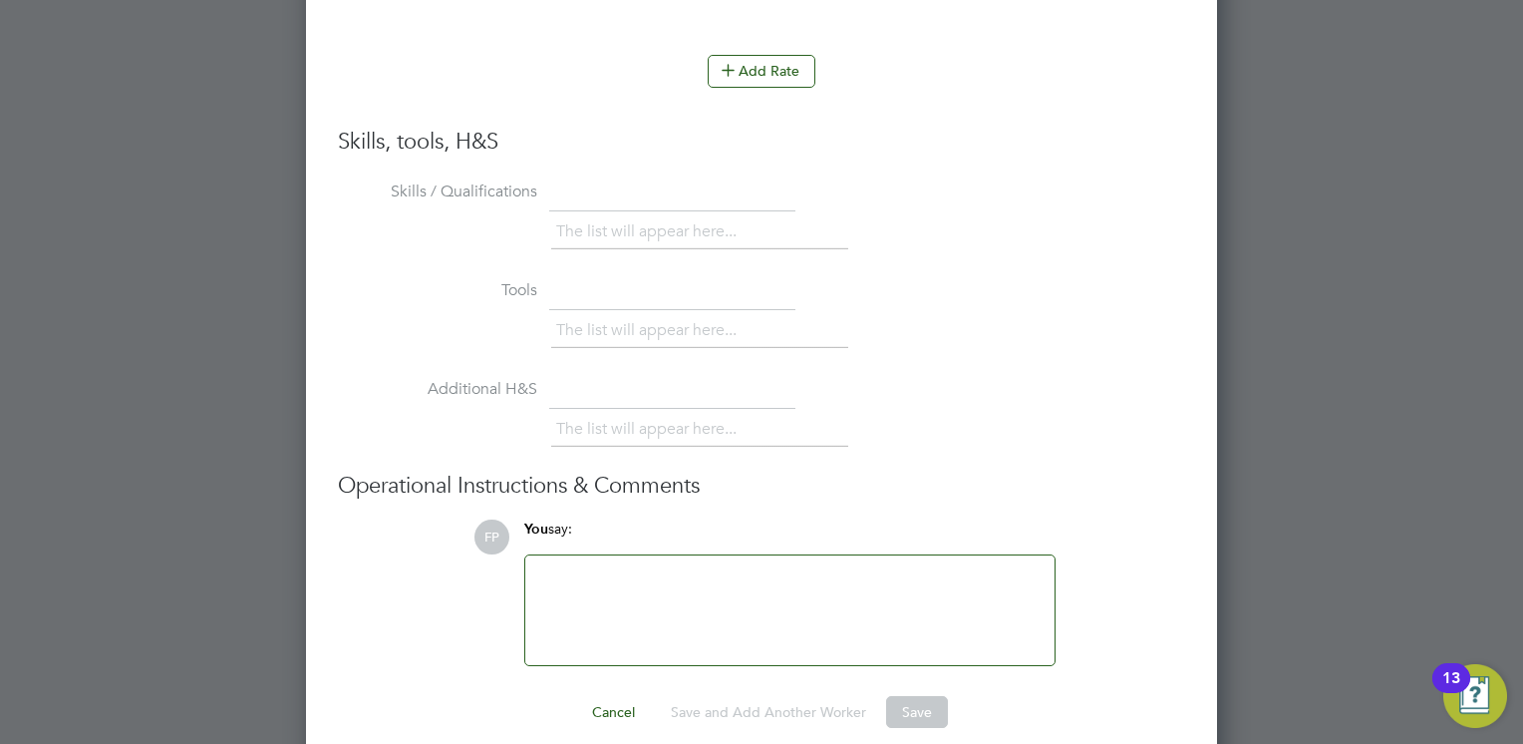
click at [947, 696] on div "Cancel Save and Add Another Worker Save" at bounding box center [761, 712] width 847 height 32
click at [965, 339] on li "Tools The list will appear here..." at bounding box center [761, 323] width 847 height 99
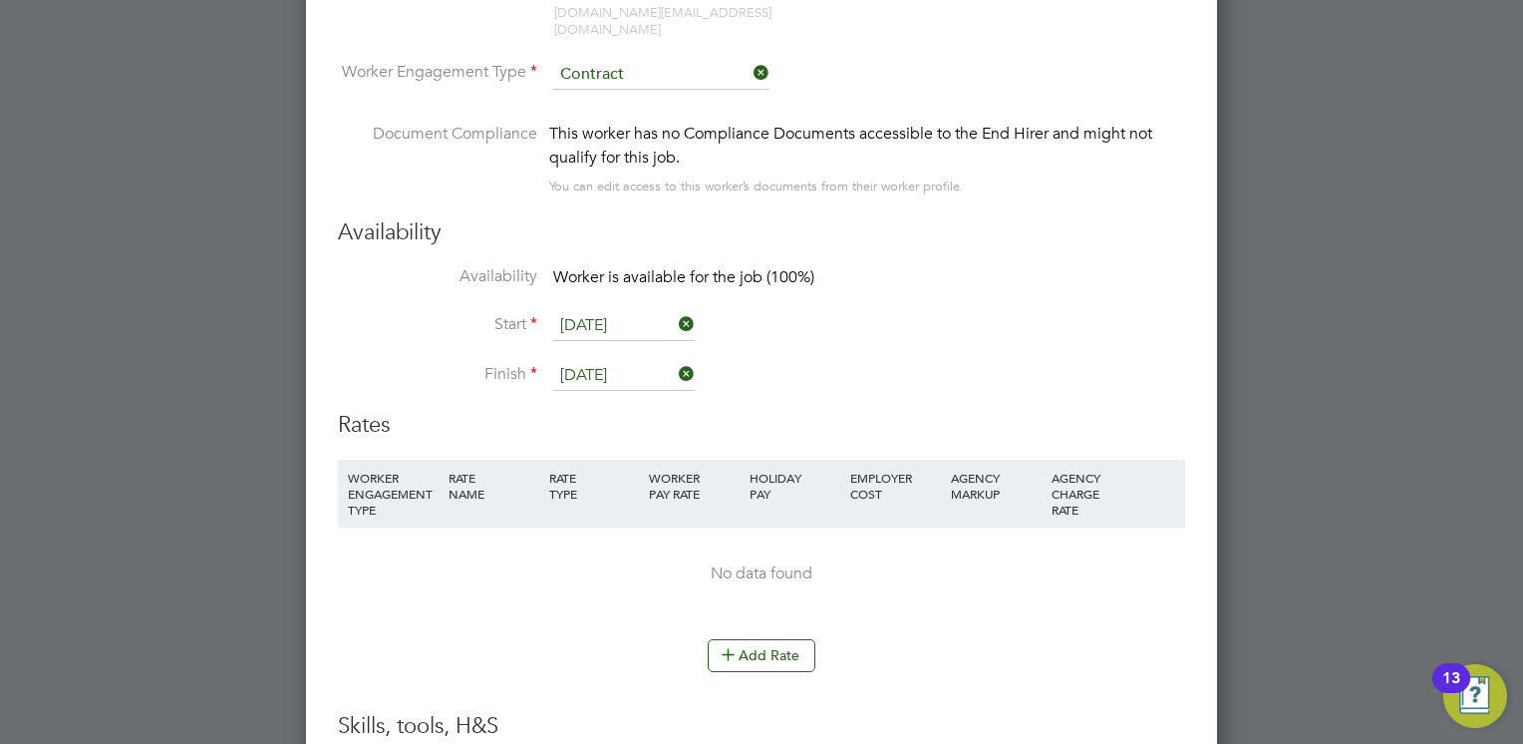
scroll to position [3945, 0]
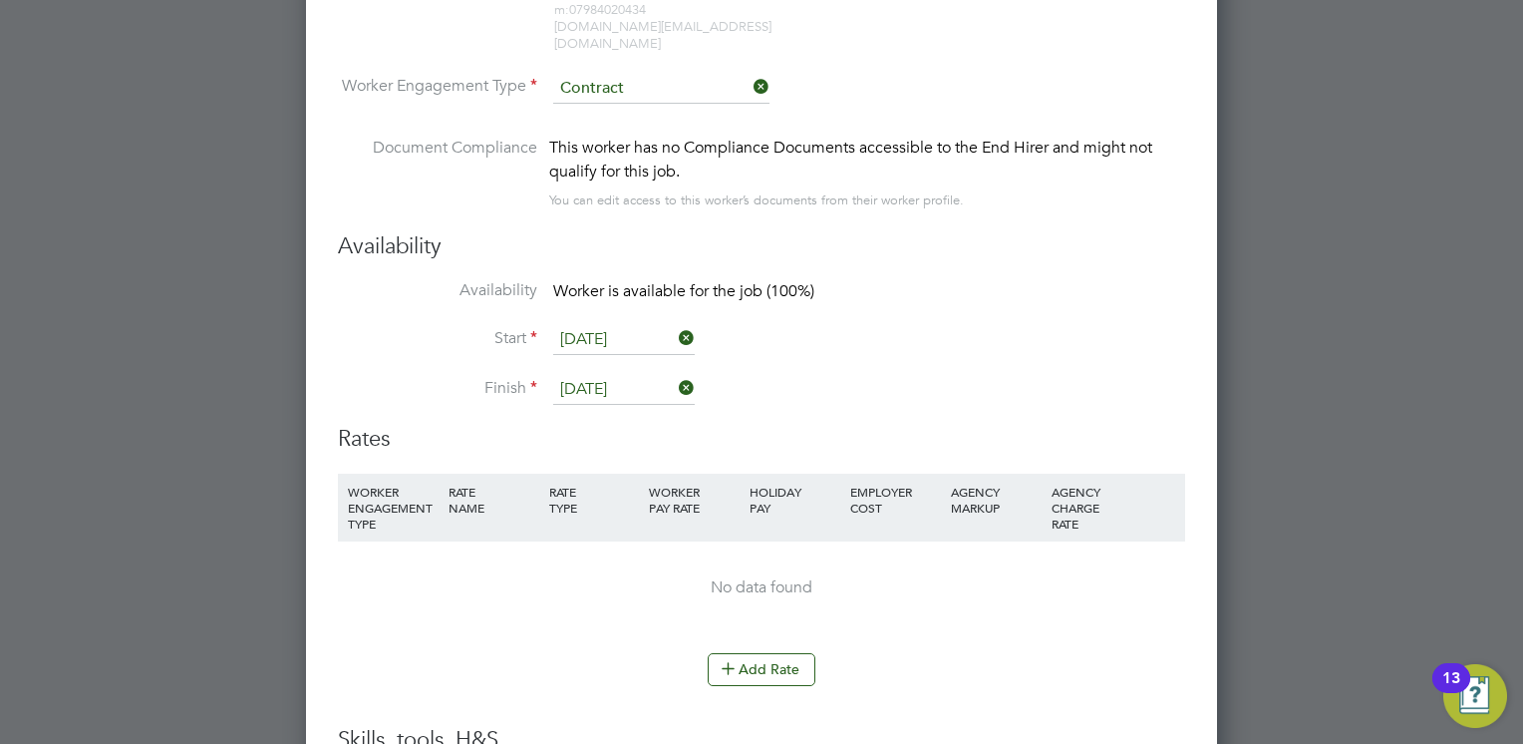
click at [590, 325] on input "[DATE]" at bounding box center [624, 340] width 142 height 30
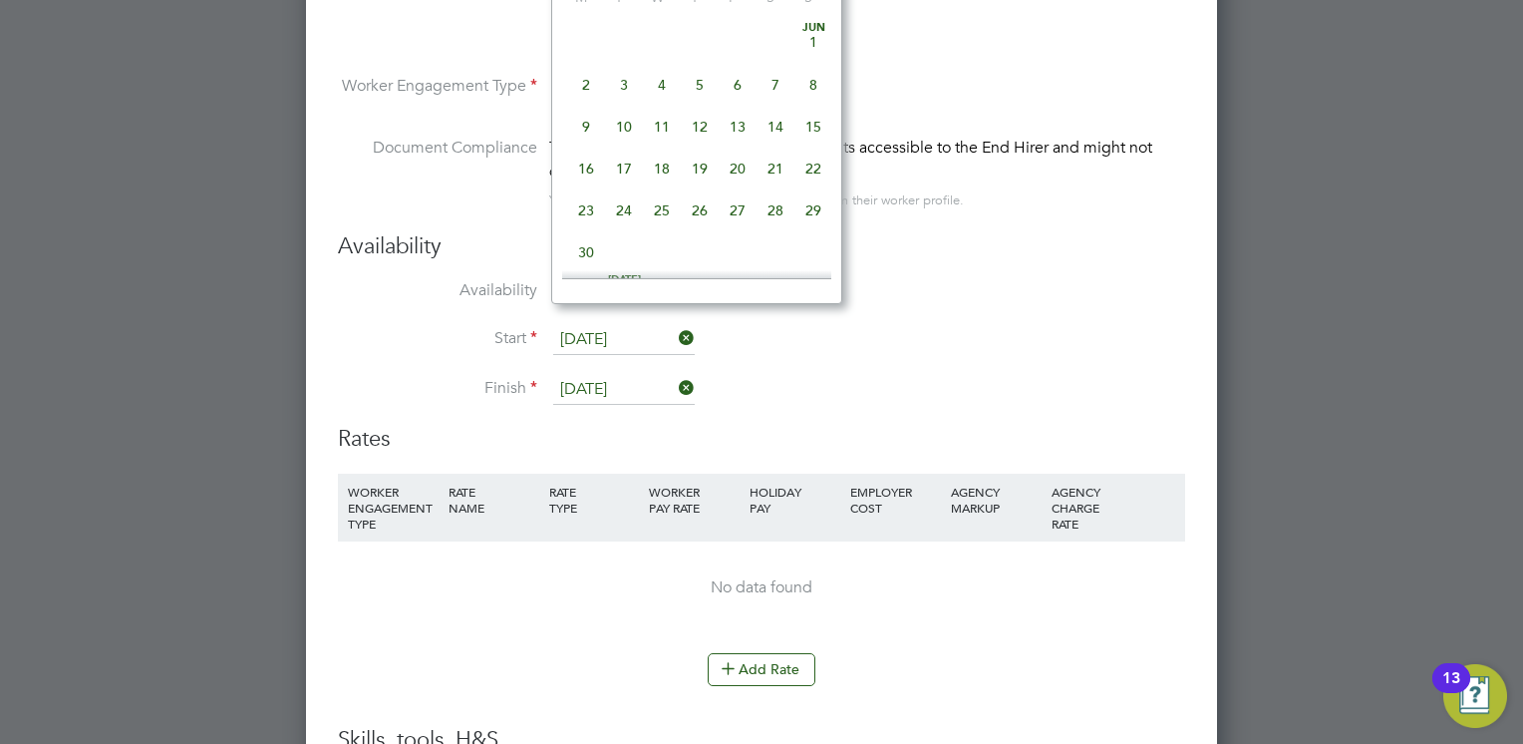
scroll to position [607, 0]
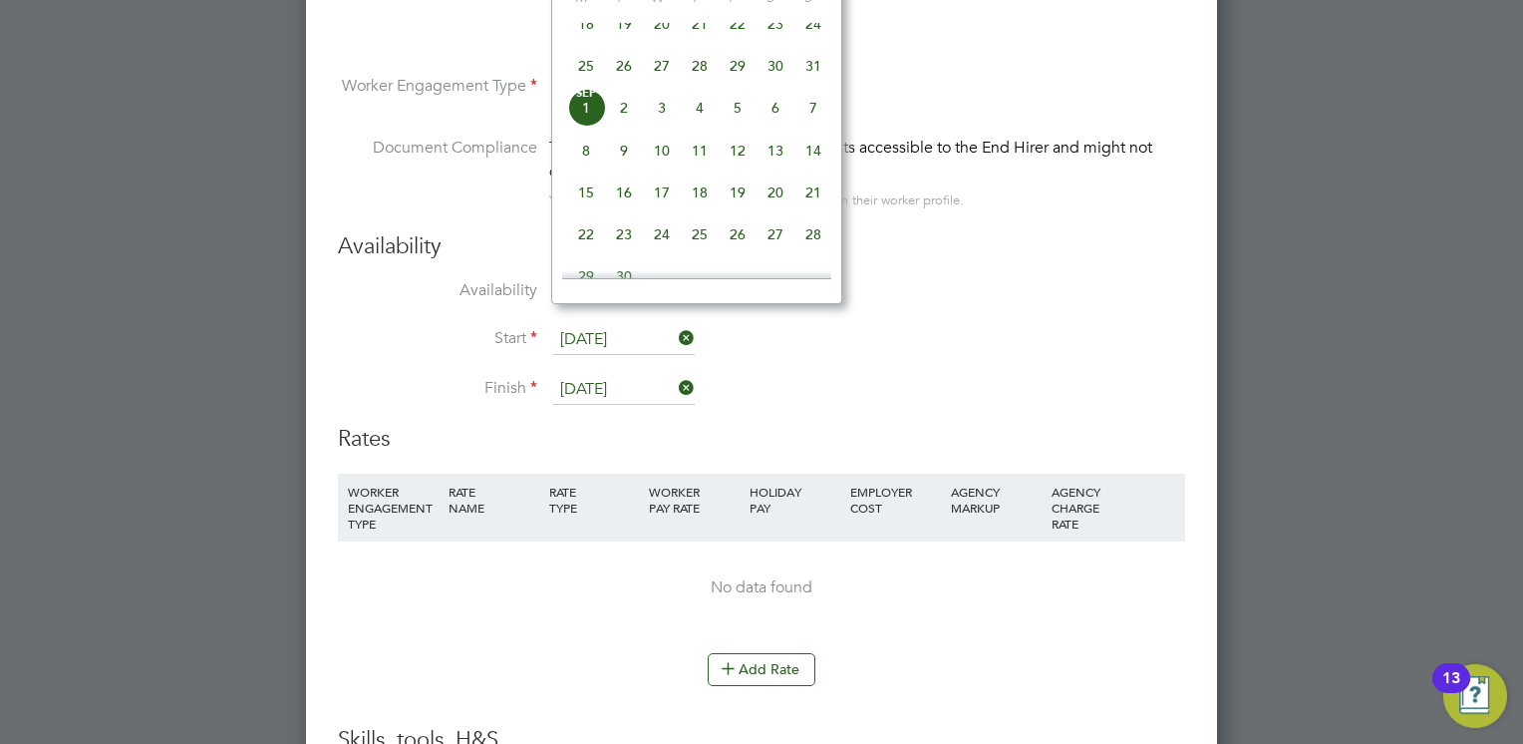
click at [663, 127] on span "3" at bounding box center [662, 108] width 38 height 38
type input "03 Sep 2025"
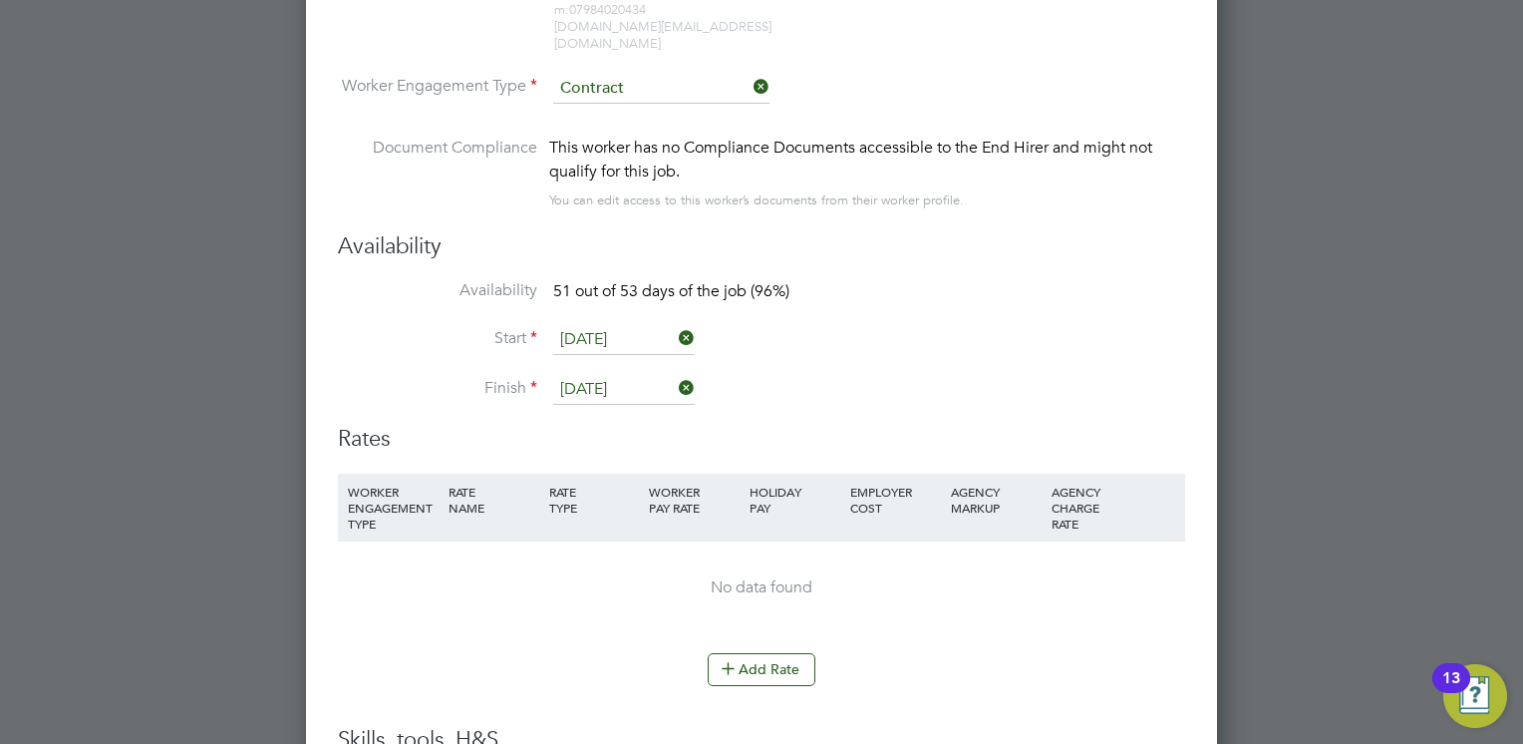
click at [834, 280] on li "Availability 51 out of 53 days of the job (96%)" at bounding box center [761, 302] width 847 height 45
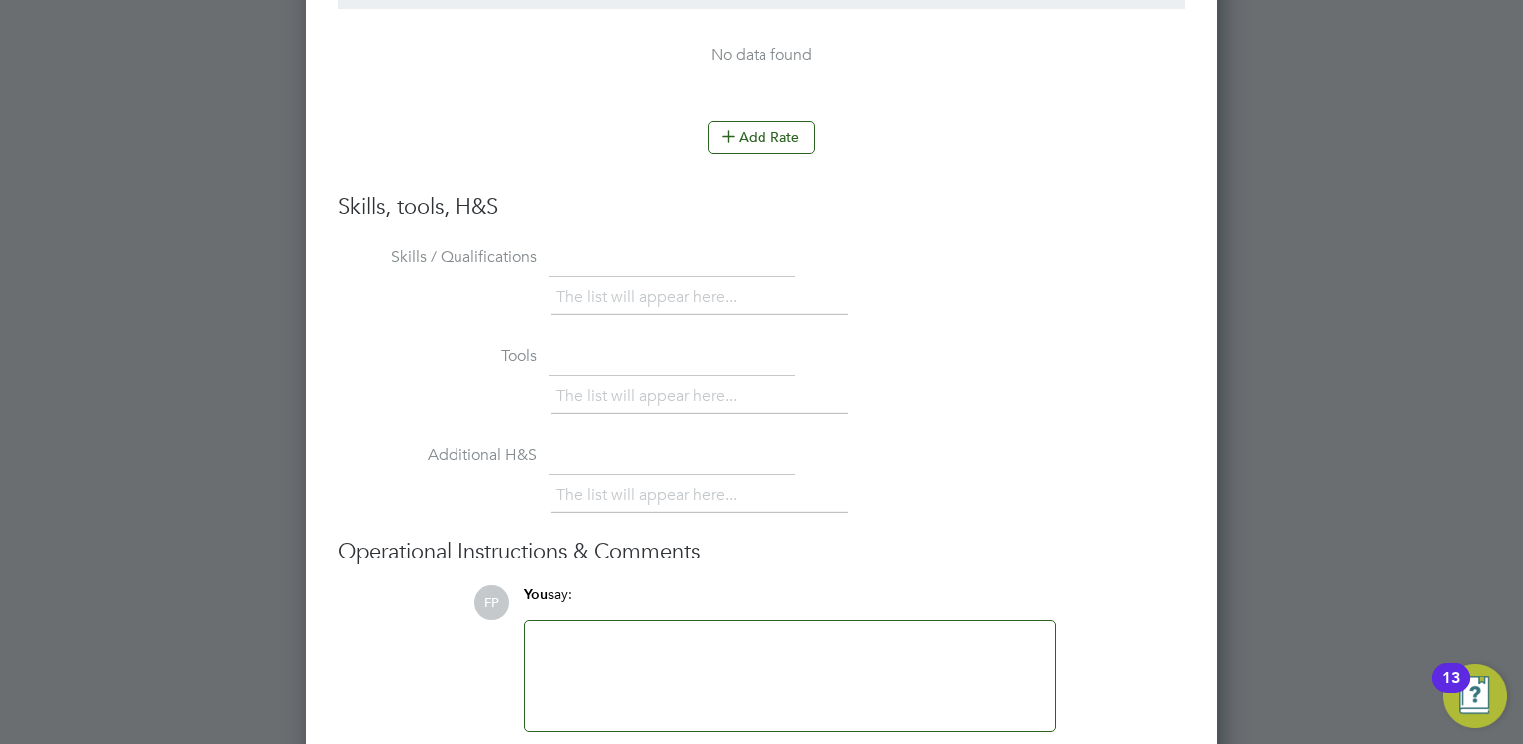
scroll to position [4544, 0]
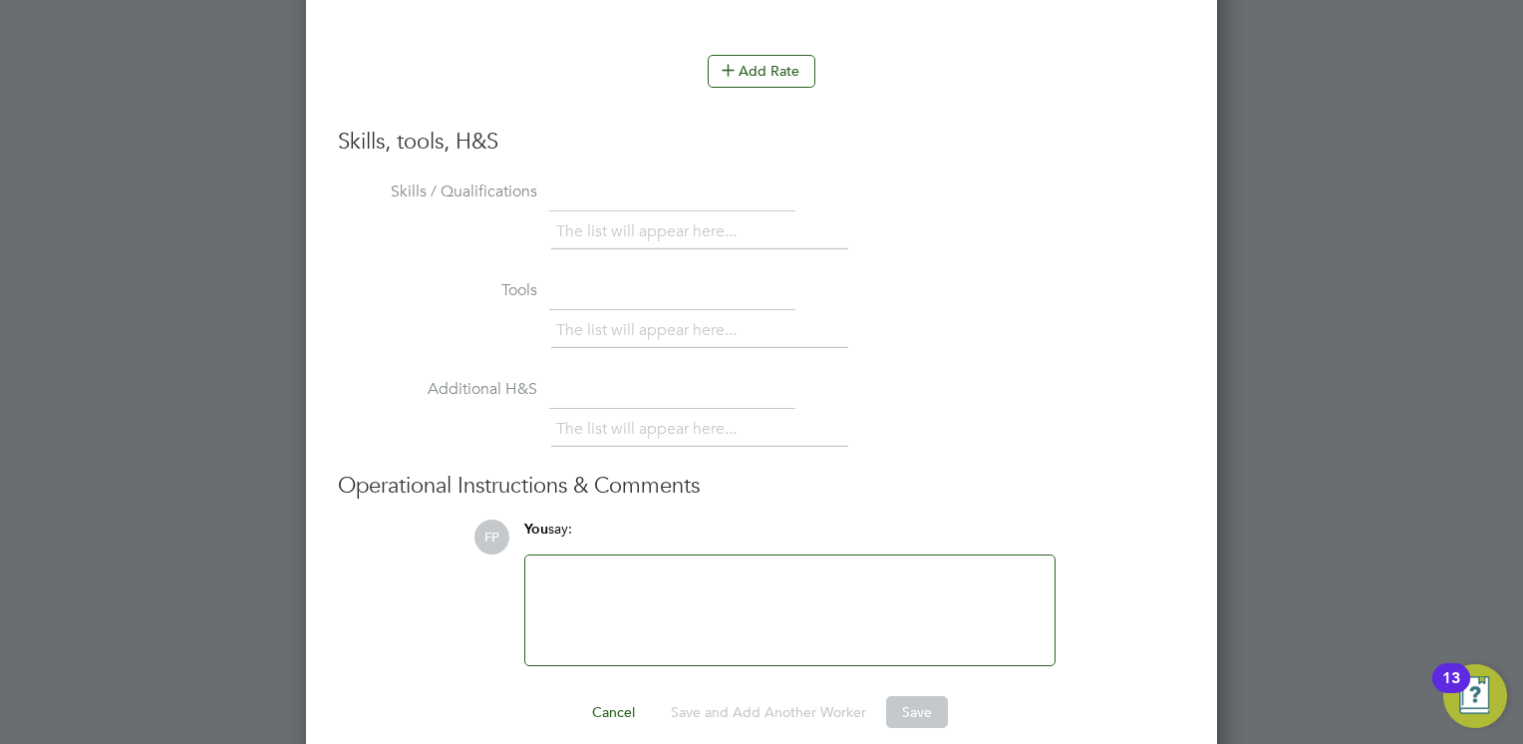
click at [925, 701] on button "Save" at bounding box center [917, 712] width 62 height 32
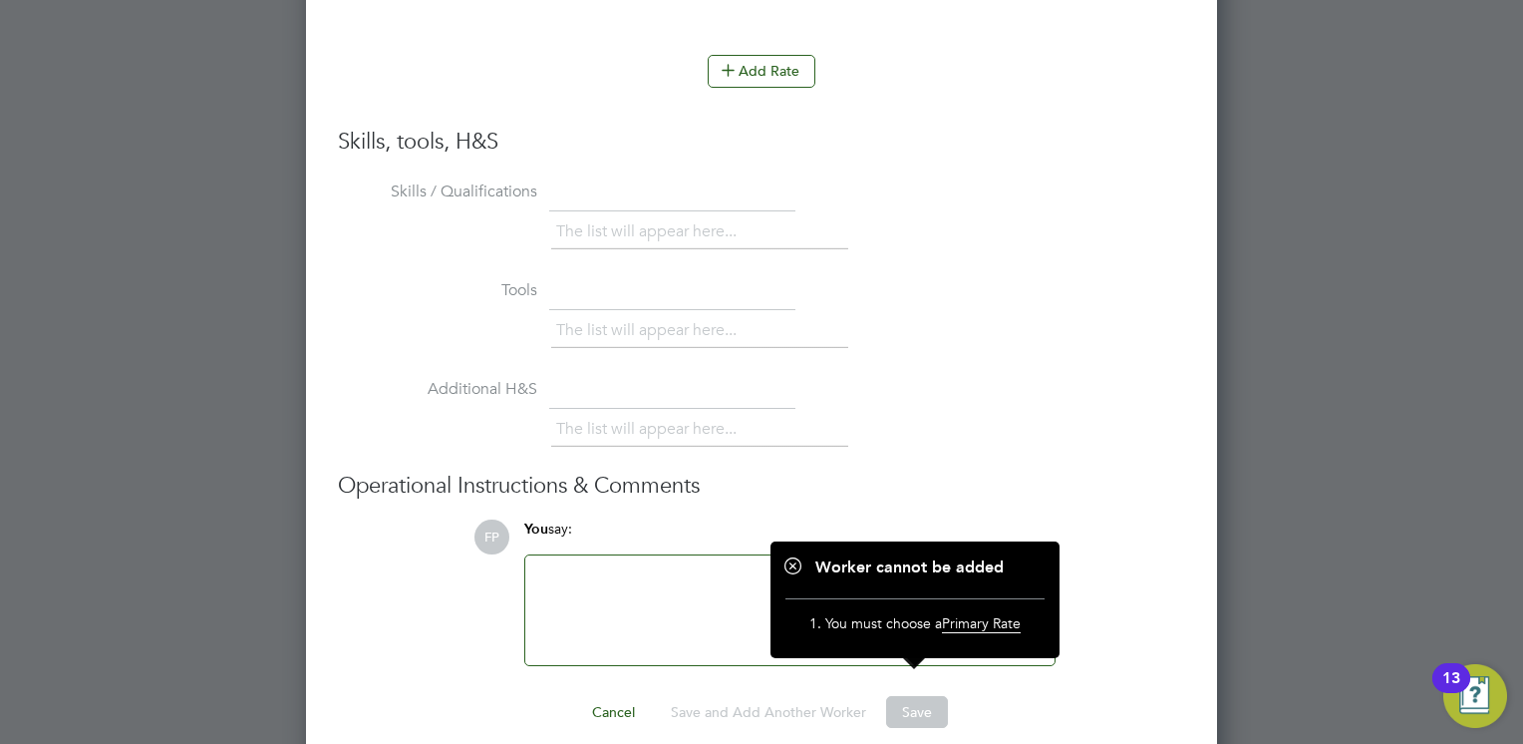
click at [1077, 412] on div "The list will appear here..." at bounding box center [868, 432] width 634 height 40
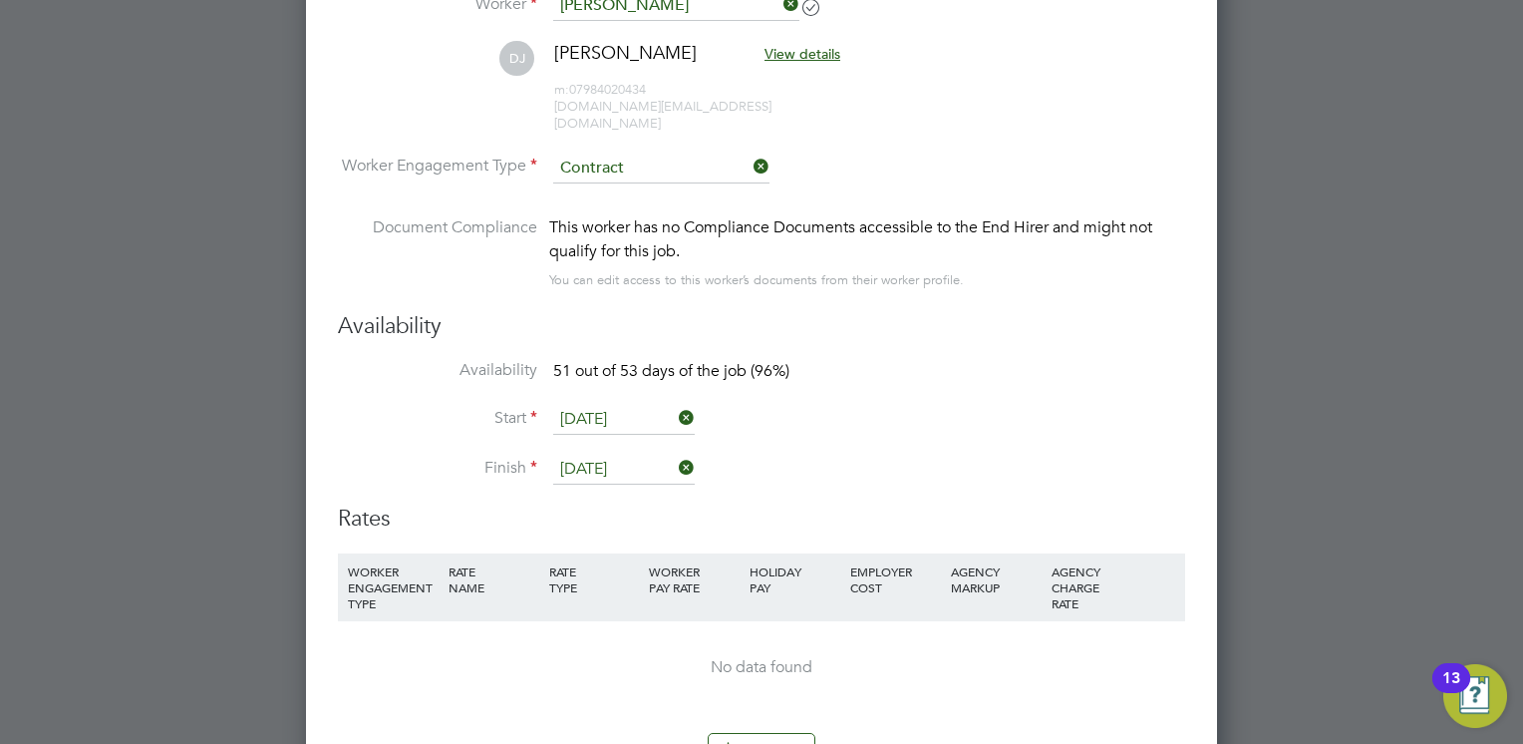
scroll to position [3826, 0]
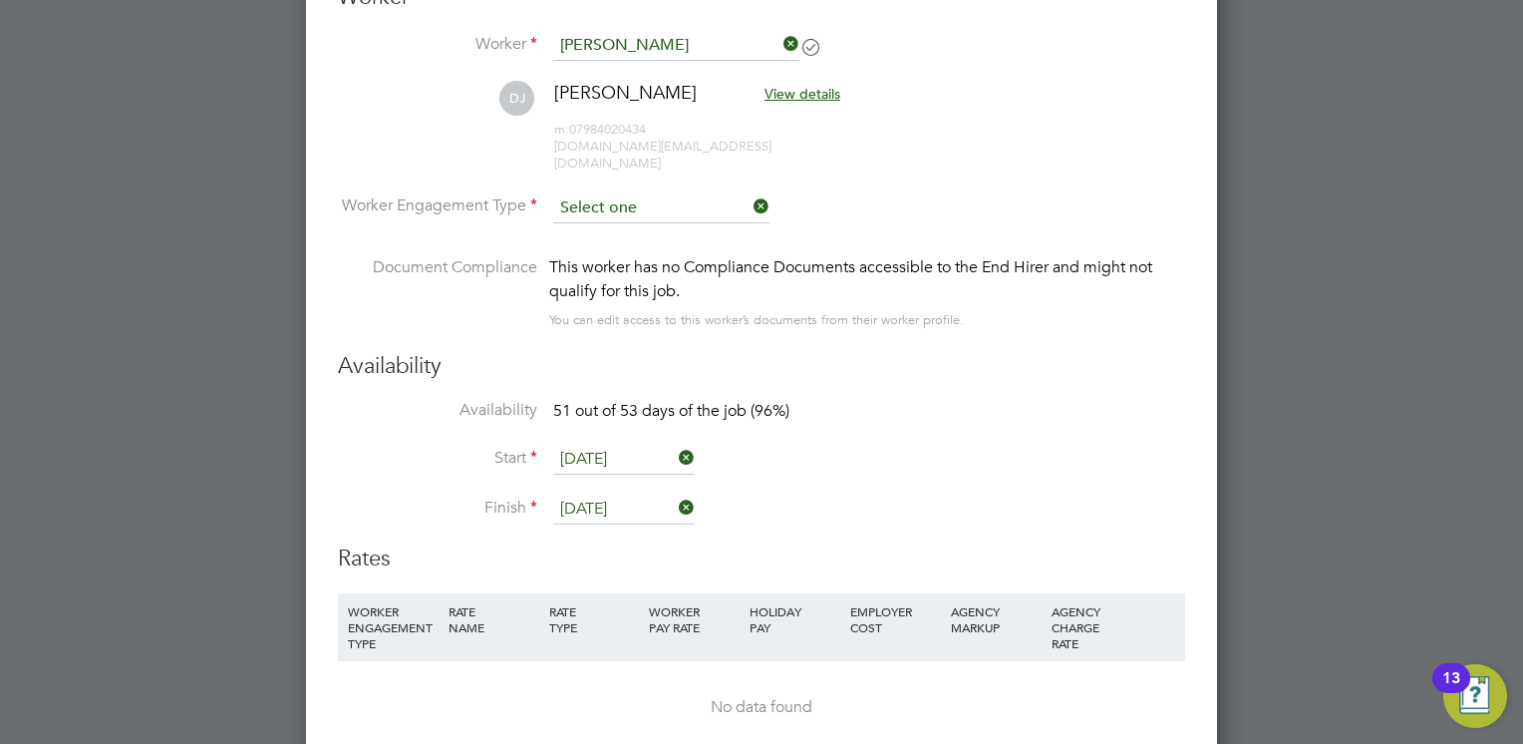
click at [639, 198] on input at bounding box center [661, 208] width 216 height 30
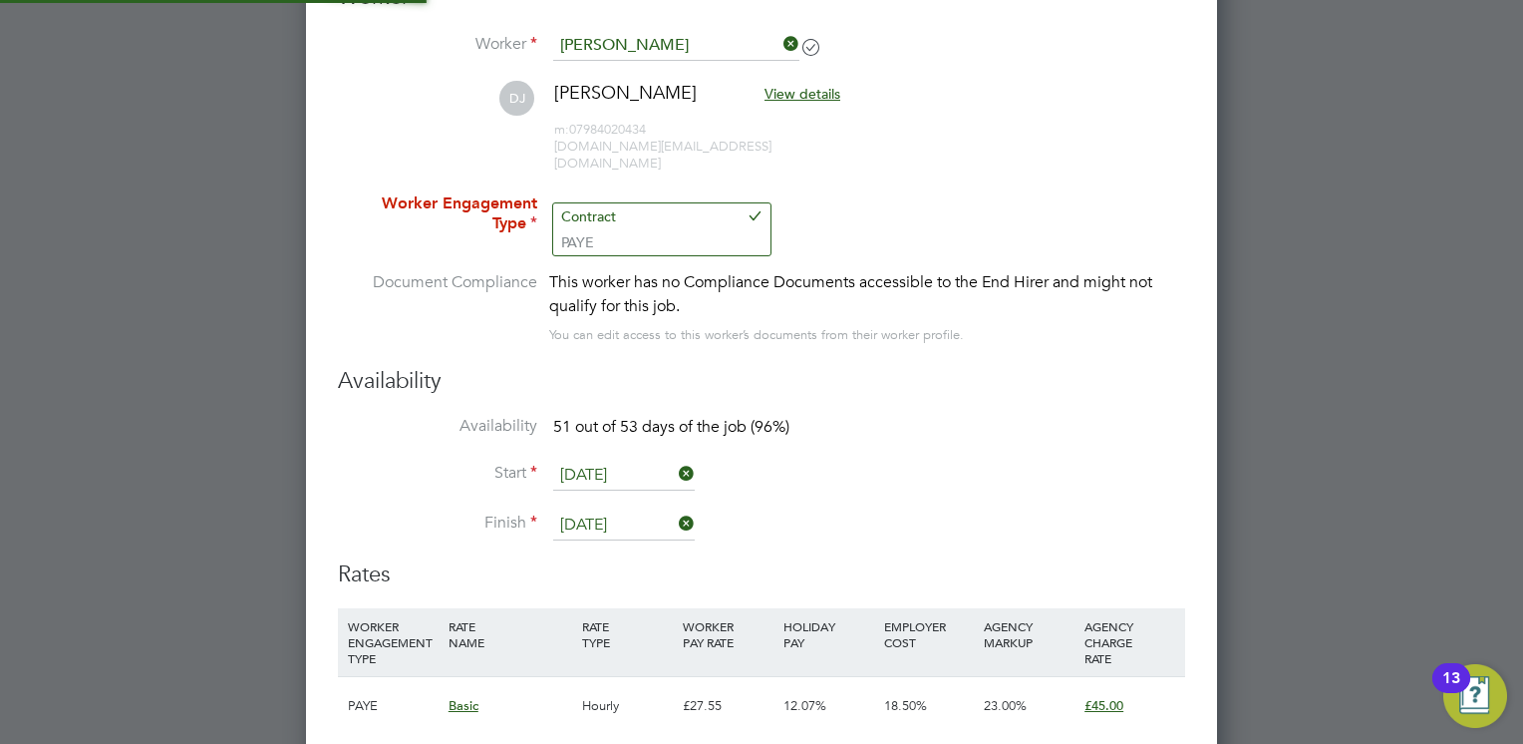
scroll to position [59, 136]
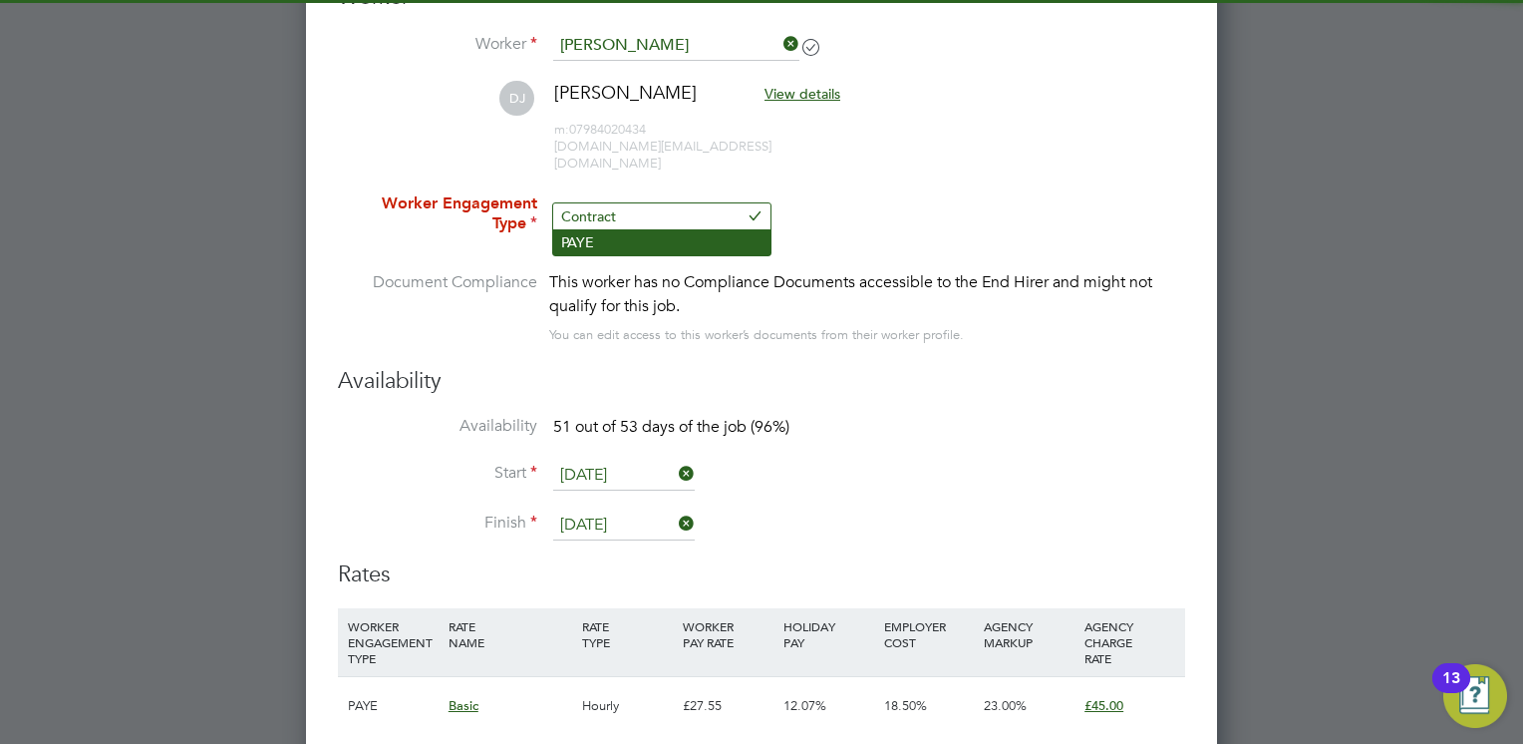
click at [639, 246] on li "PAYE" at bounding box center [661, 242] width 217 height 26
type input "PAYE"
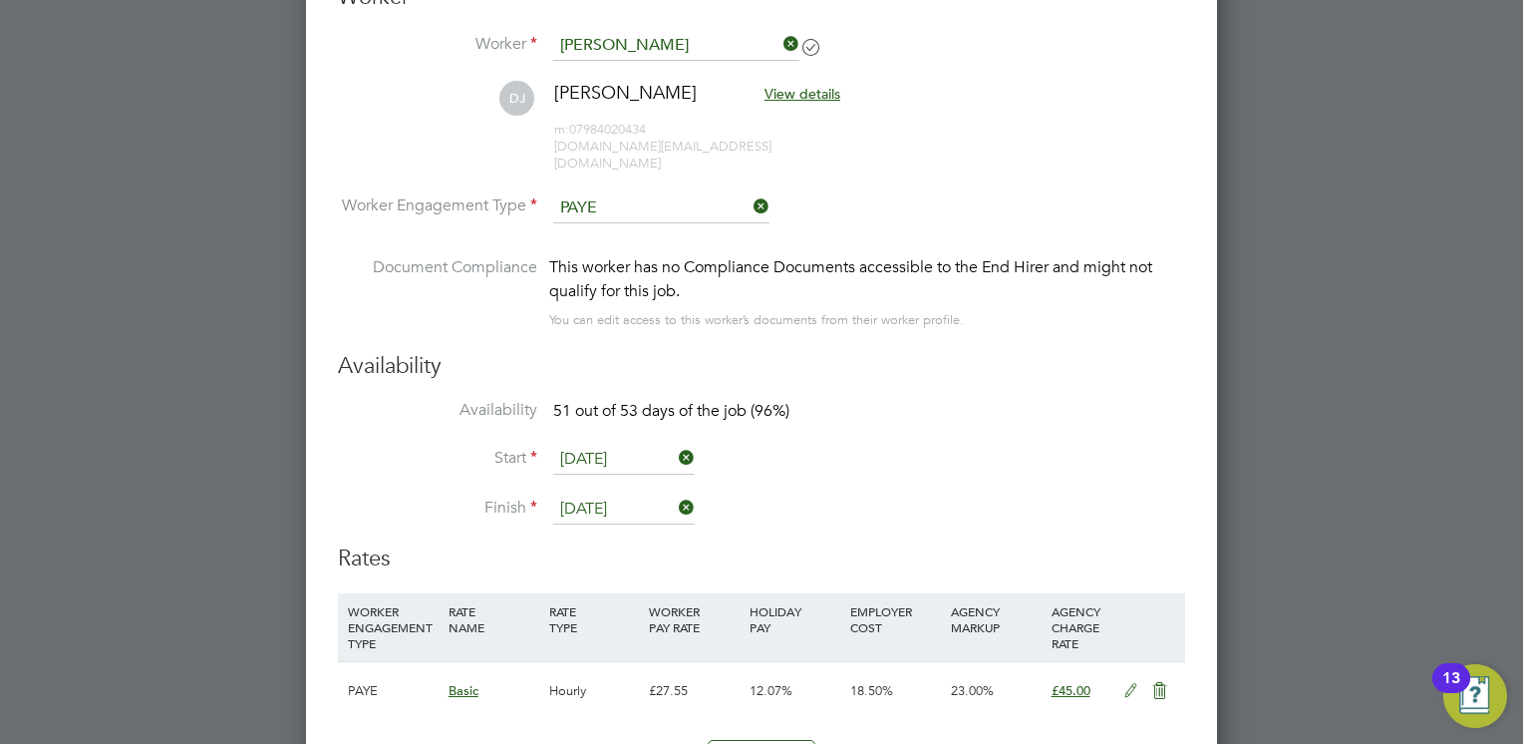
scroll to position [9, 10]
click at [857, 400] on li "Availability 51 out of 53 days of the job (96%)" at bounding box center [761, 422] width 847 height 45
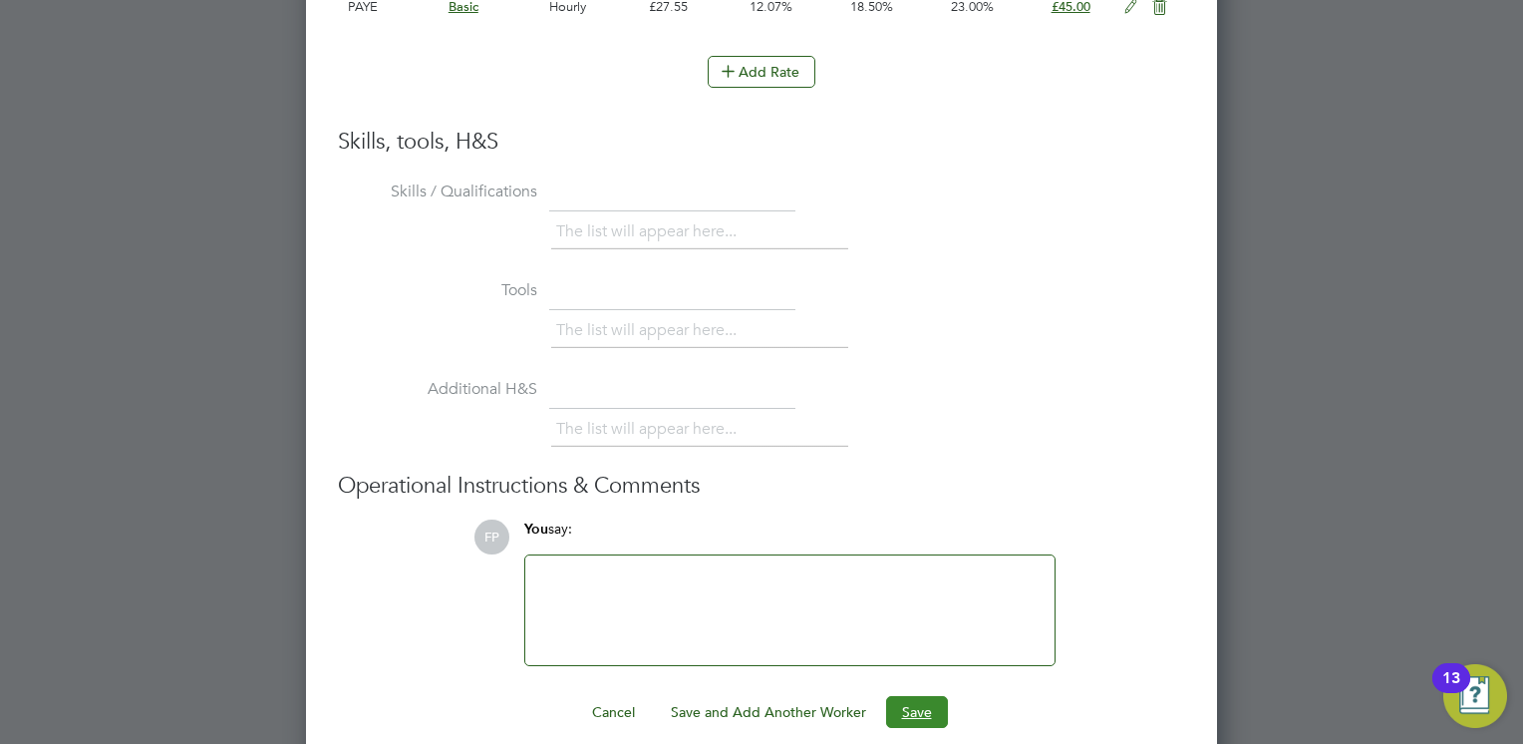
click at [925, 704] on button "Save" at bounding box center [917, 712] width 62 height 32
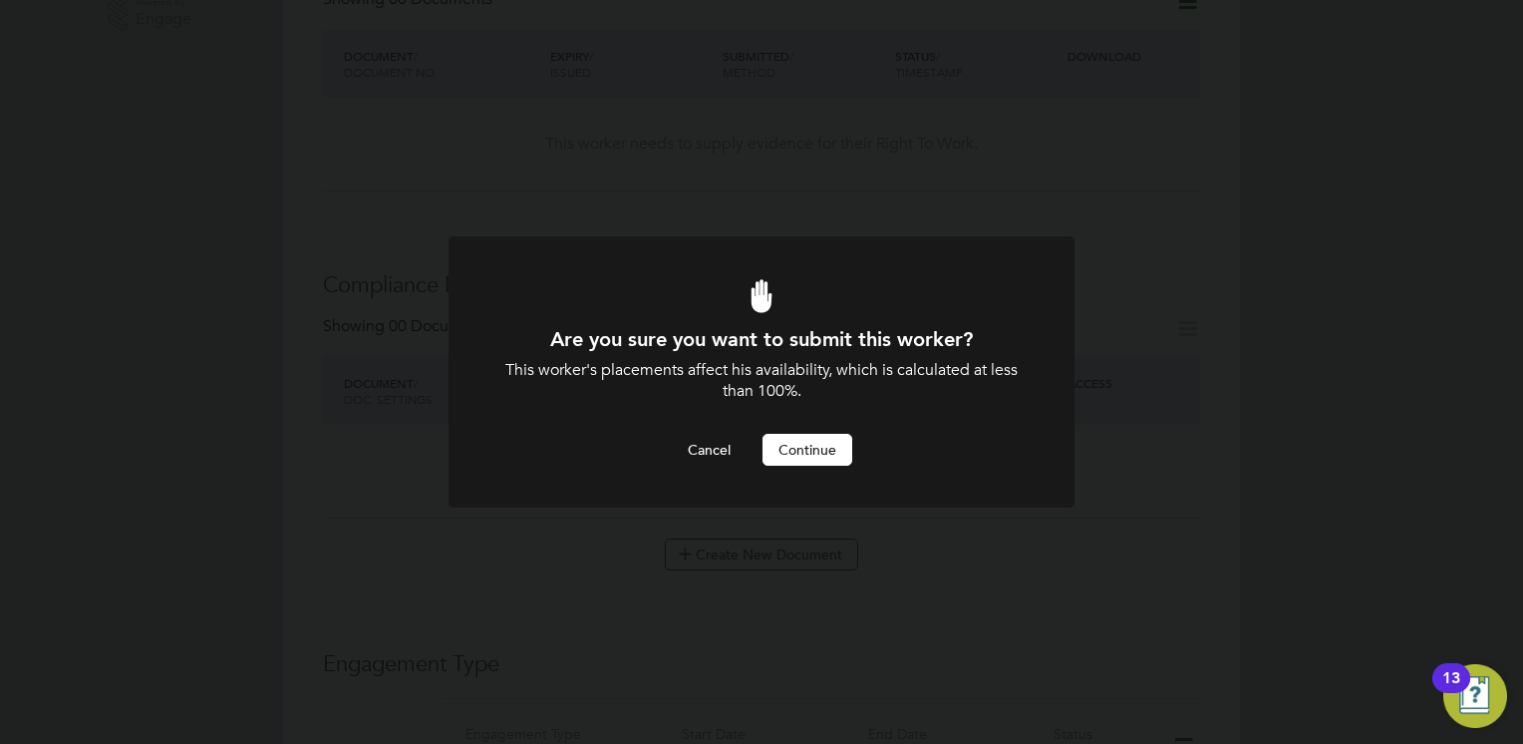
click at [813, 445] on button "Continue" at bounding box center [808, 450] width 90 height 32
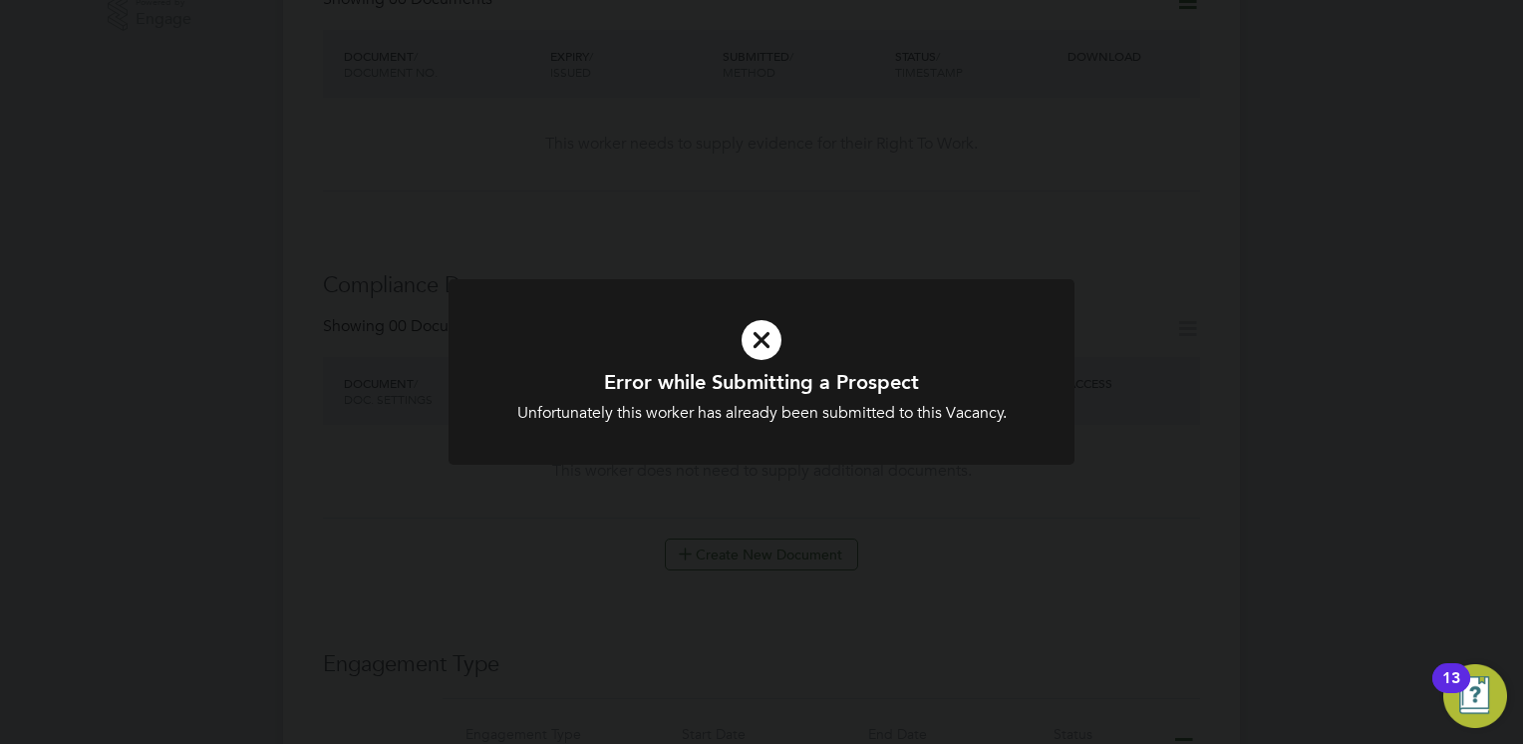
click at [808, 376] on h1 "Error while Submitting a Prospect" at bounding box center [761, 382] width 518 height 26
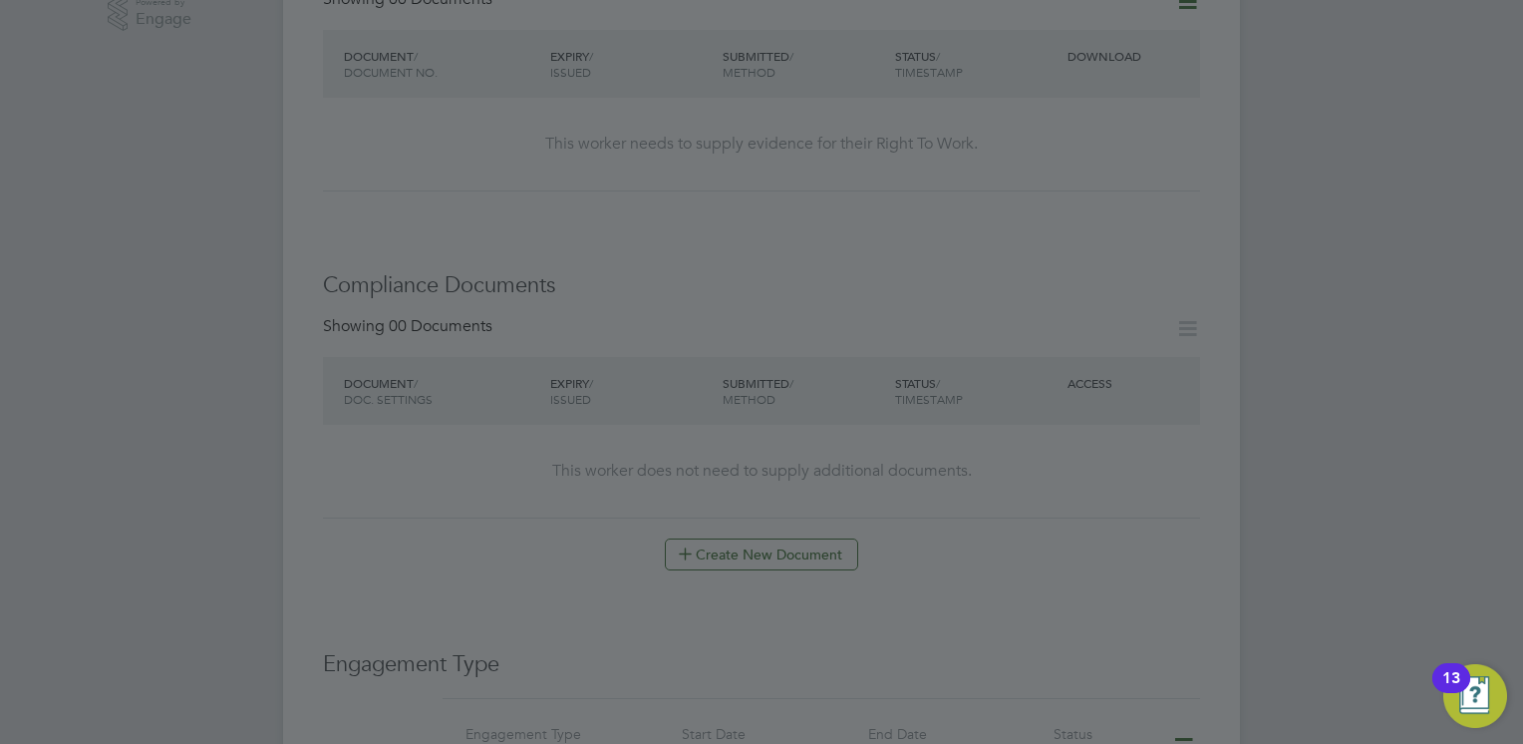
click at [753, 188] on div at bounding box center [761, 372] width 1523 height 744
click at [527, 53] on div at bounding box center [761, 372] width 1523 height 744
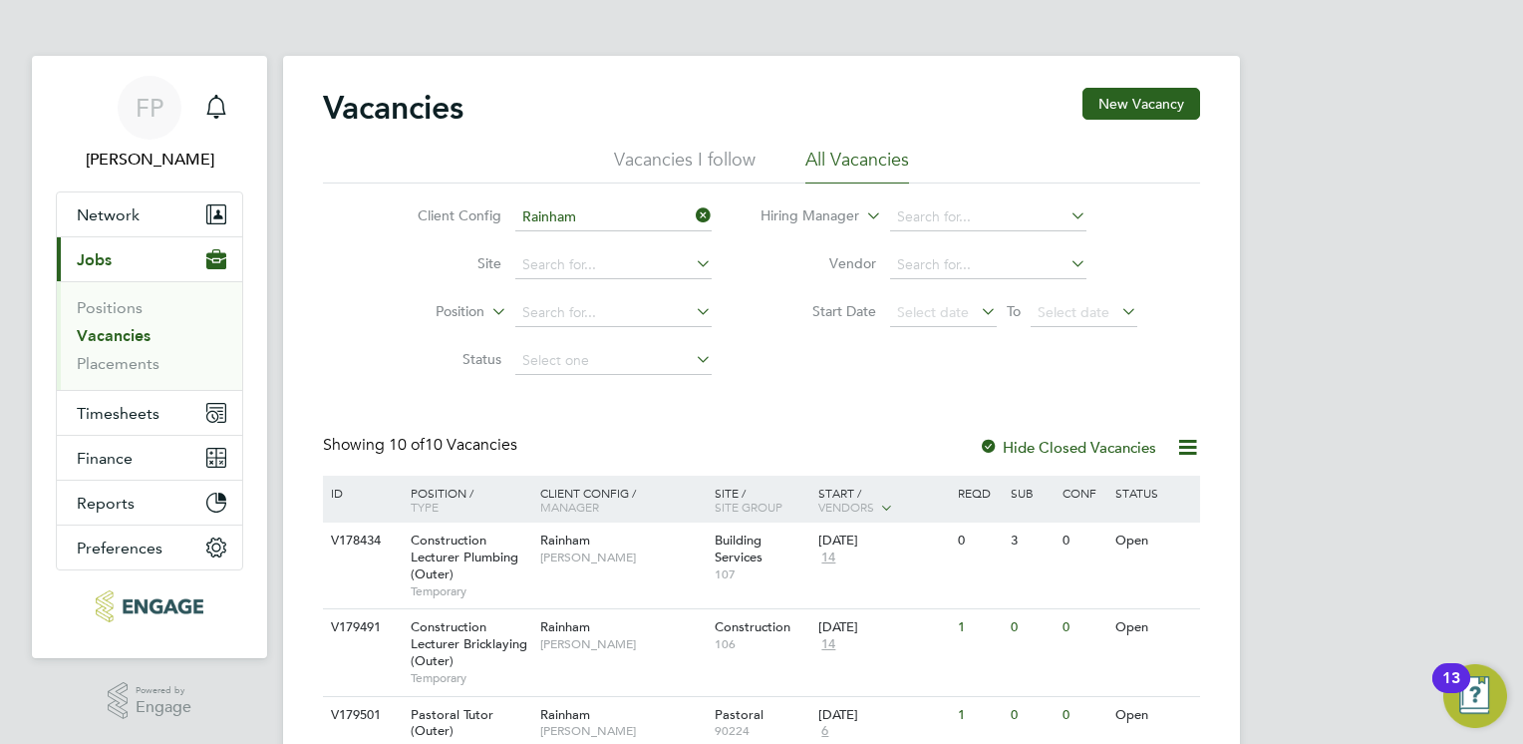
click at [740, 374] on div "Client Config Rainham Site Position Status Hiring Manager Vendor Start Date Sel…" at bounding box center [761, 283] width 877 height 201
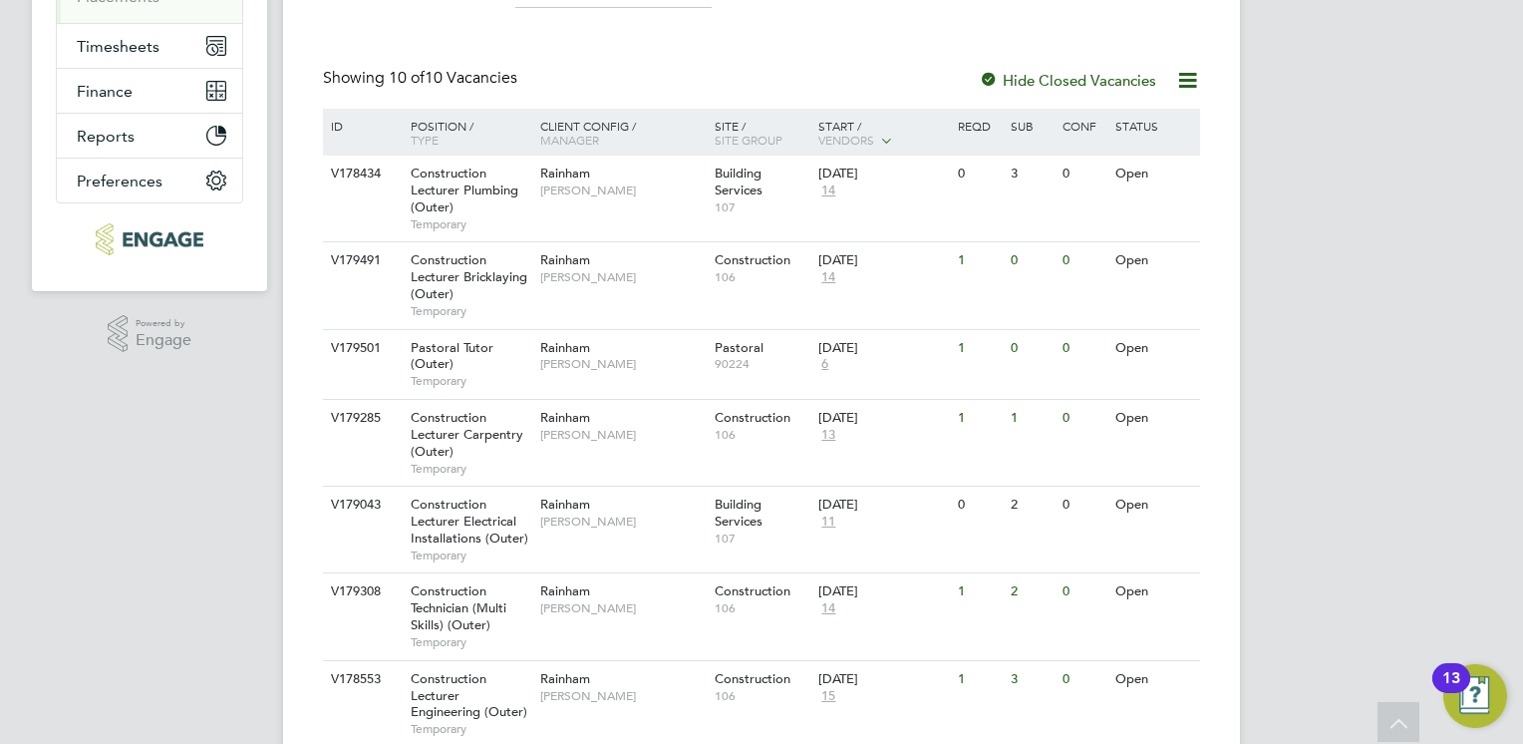
scroll to position [399, 0]
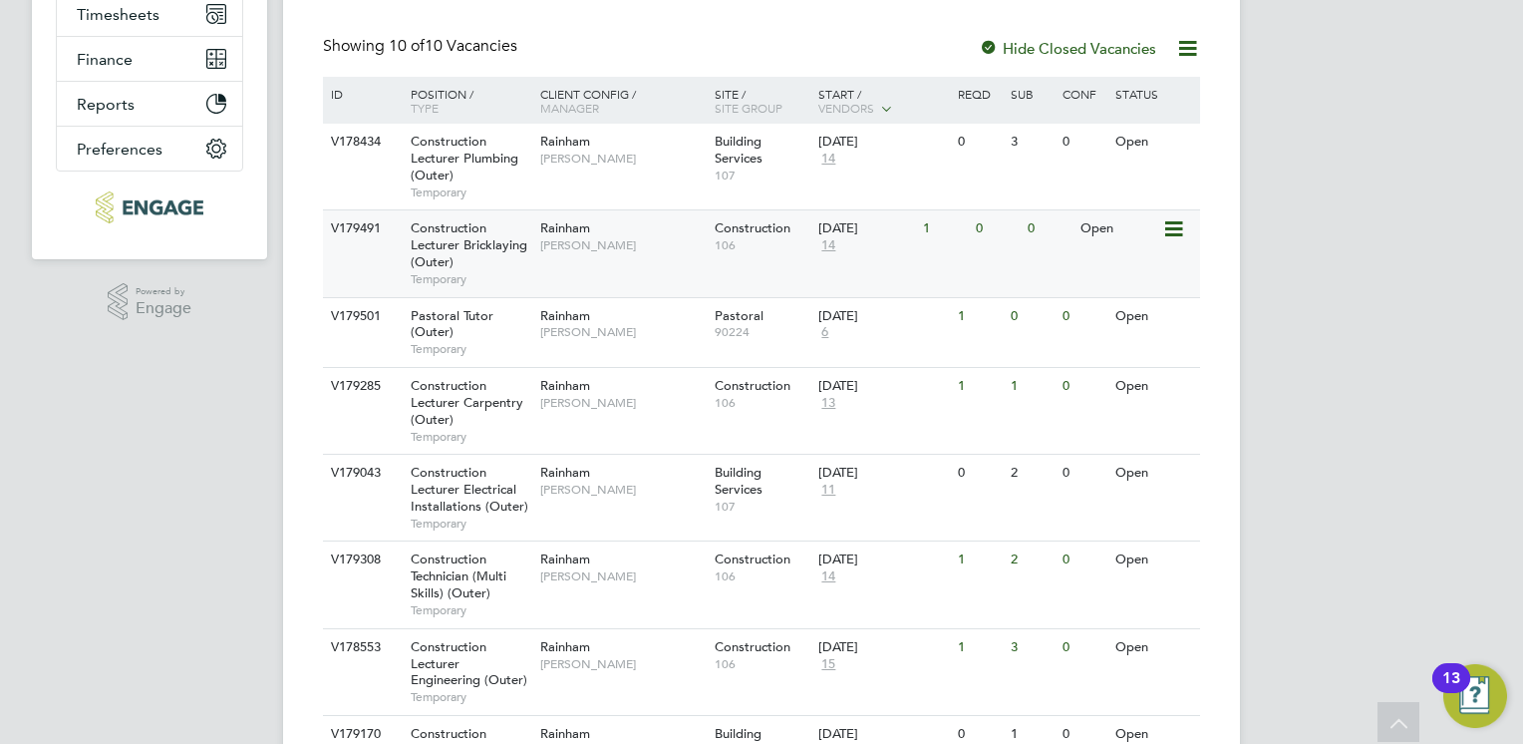
click at [465, 253] on span "Construction Lecturer Bricklaying (Outer)" at bounding box center [469, 244] width 117 height 51
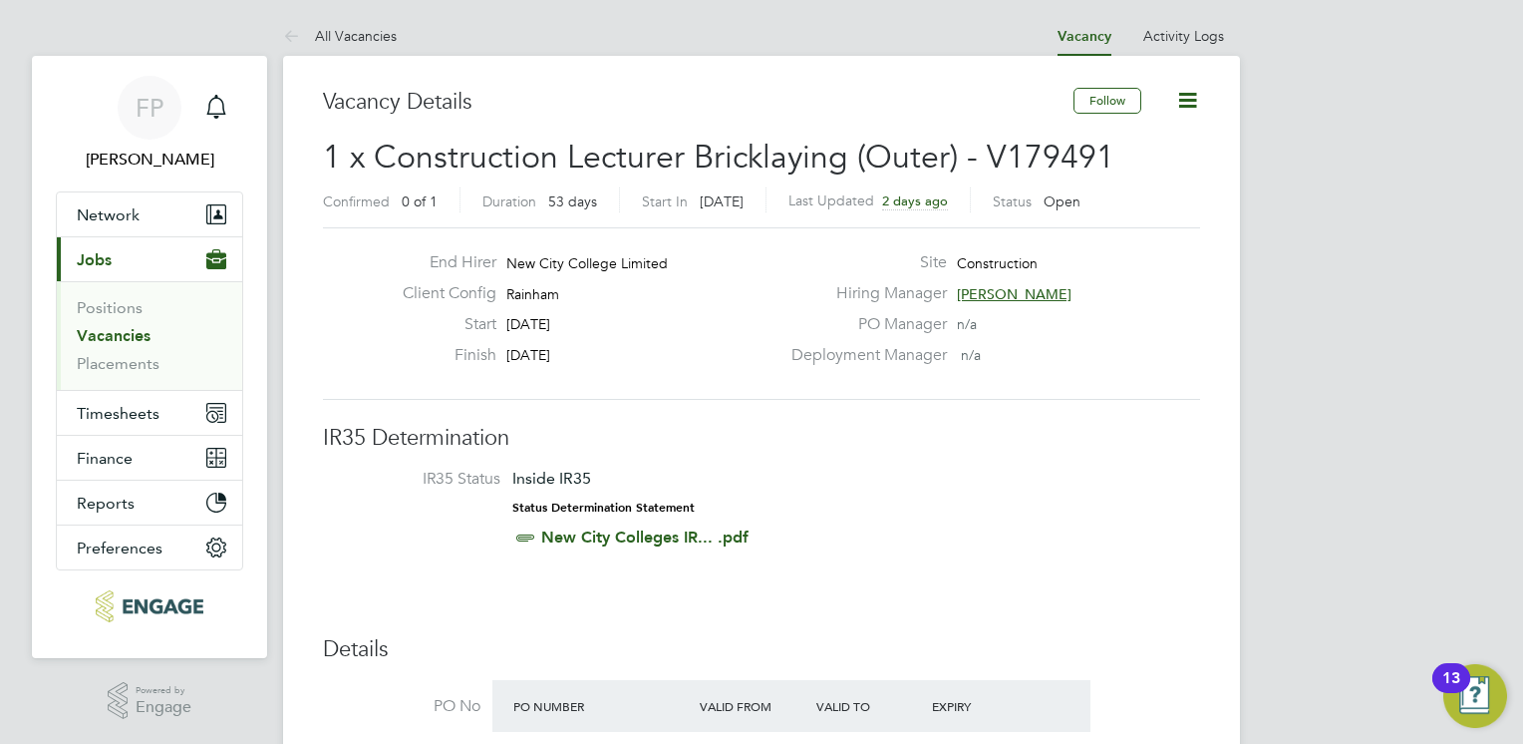
click at [633, 377] on div "End Hirer New City College Limited Client Config [GEOGRAPHIC_DATA] Start [DATE]…" at bounding box center [761, 313] width 877 height 172
click at [1200, 104] on icon at bounding box center [1187, 100] width 25 height 25
click at [973, 364] on div "Deployment Manager n/a" at bounding box center [994, 360] width 429 height 31
